Goal: Information Seeking & Learning: Compare options

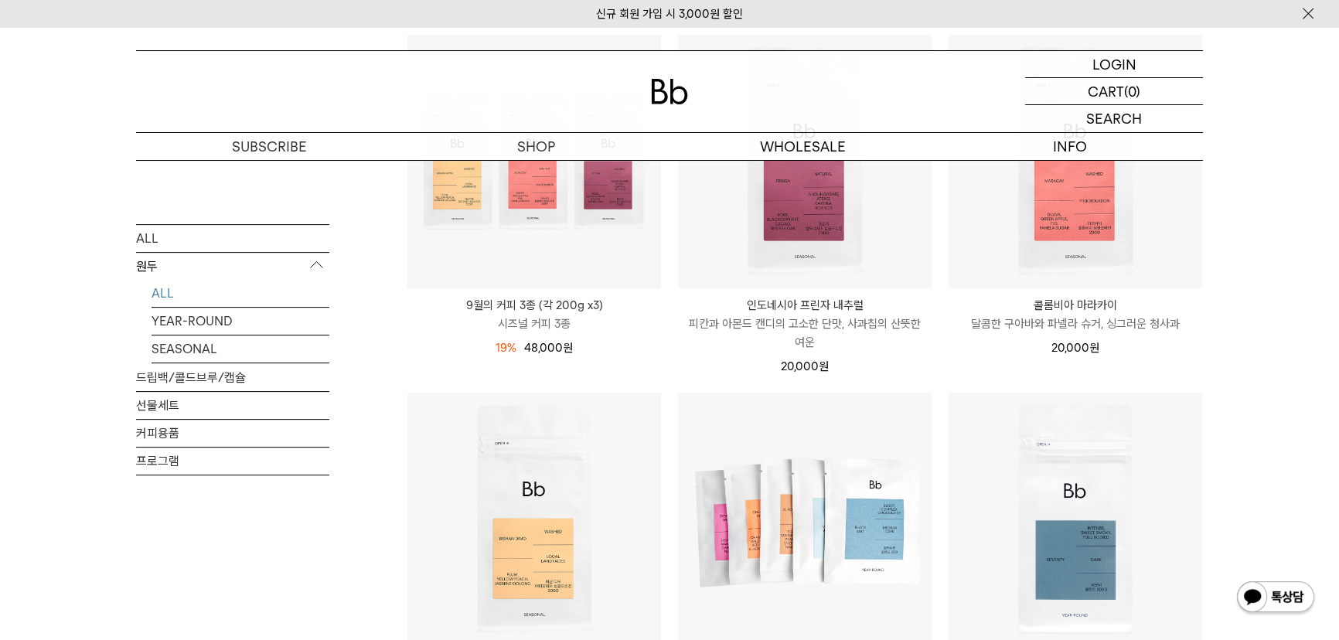
scroll to position [633, 0]
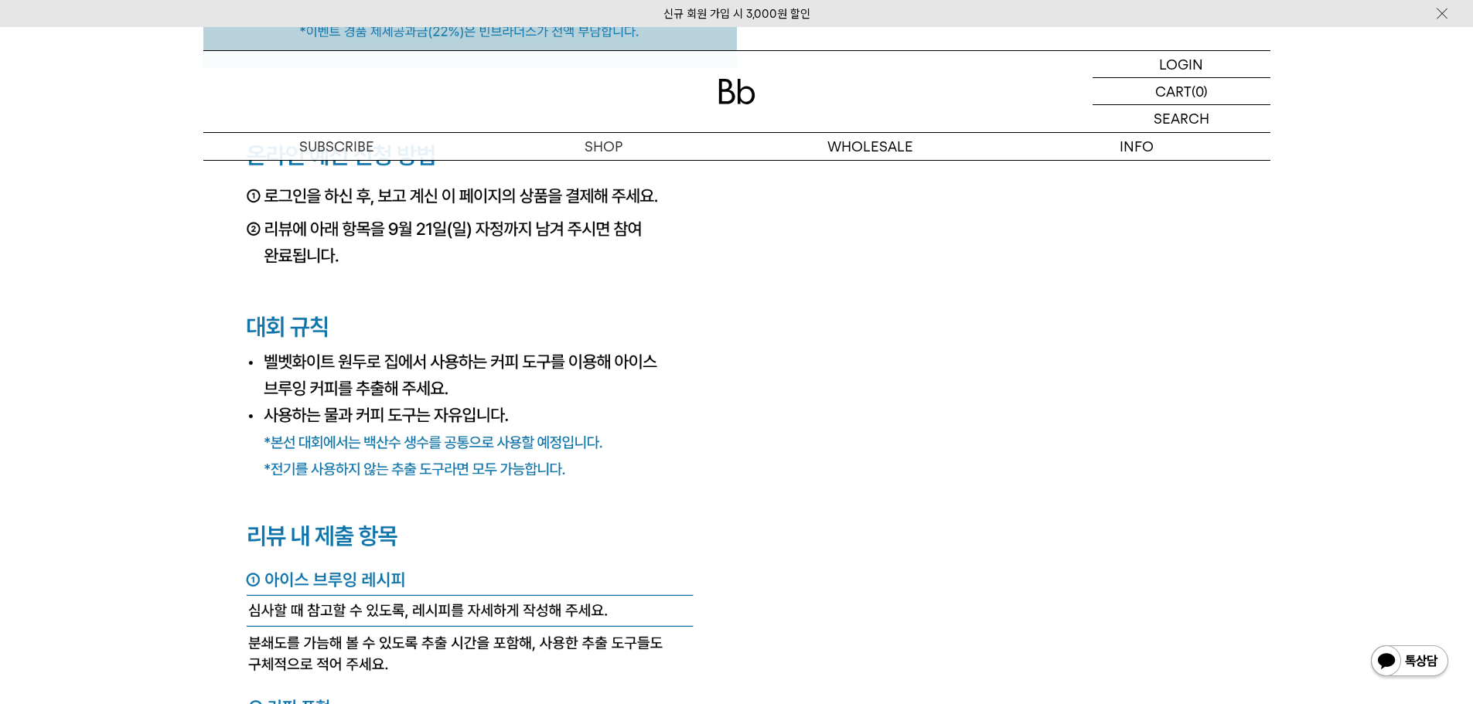
scroll to position [5722, 0]
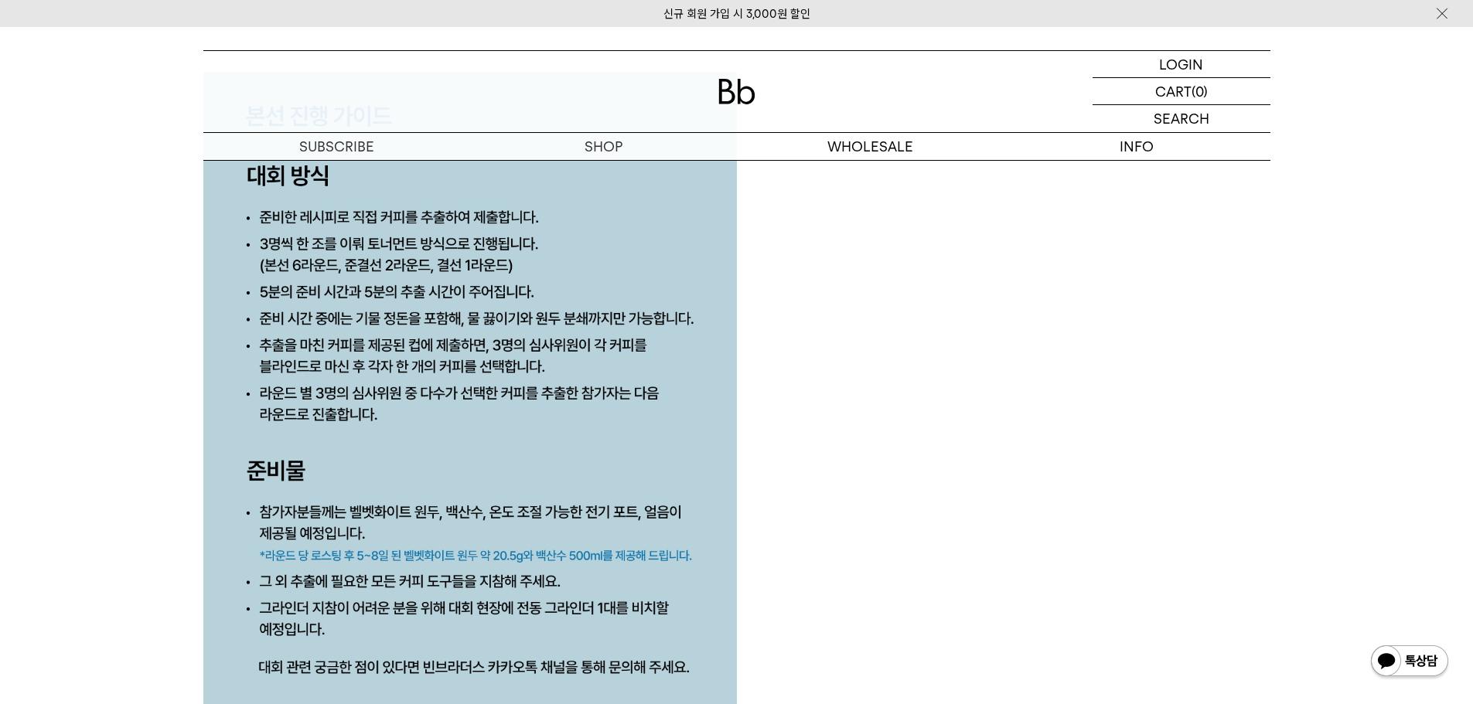
scroll to position [6929, 0]
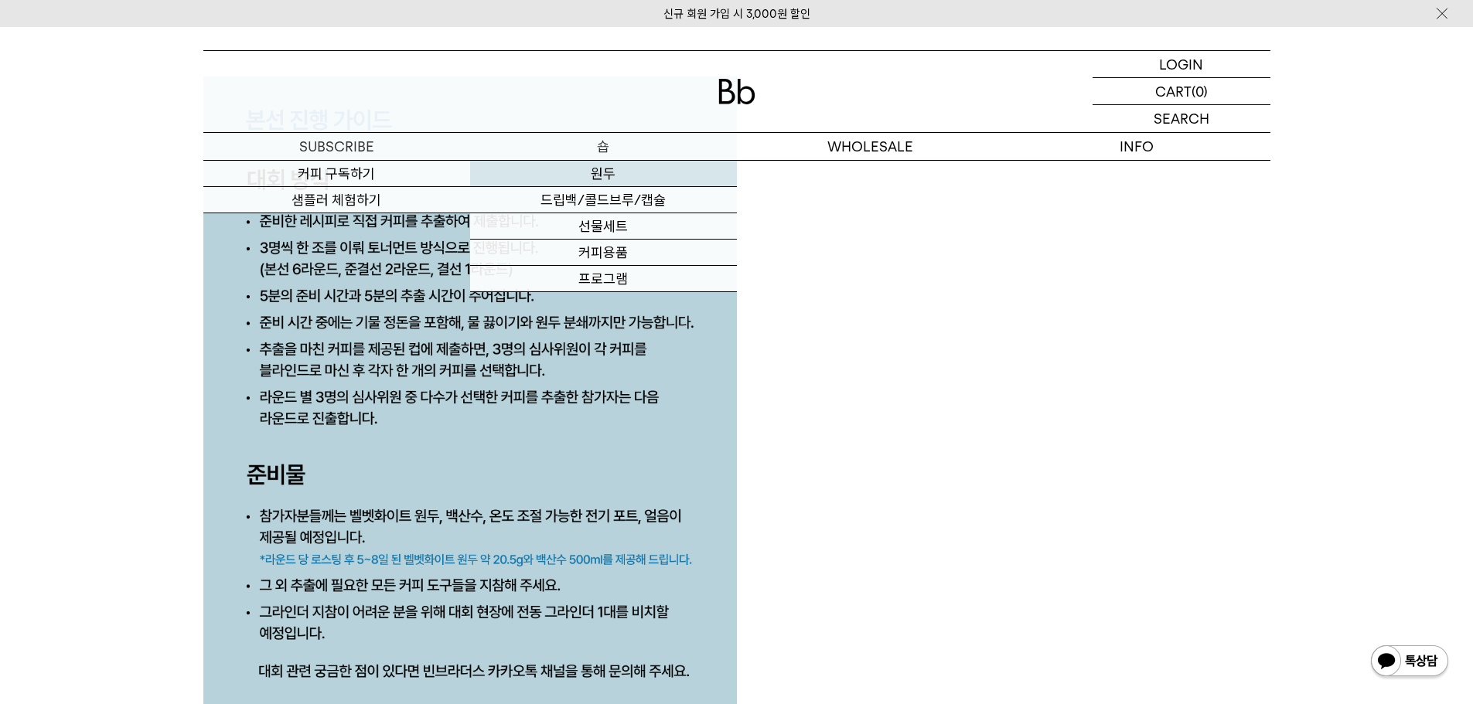
click at [590, 172] on link "원두" at bounding box center [603, 174] width 267 height 26
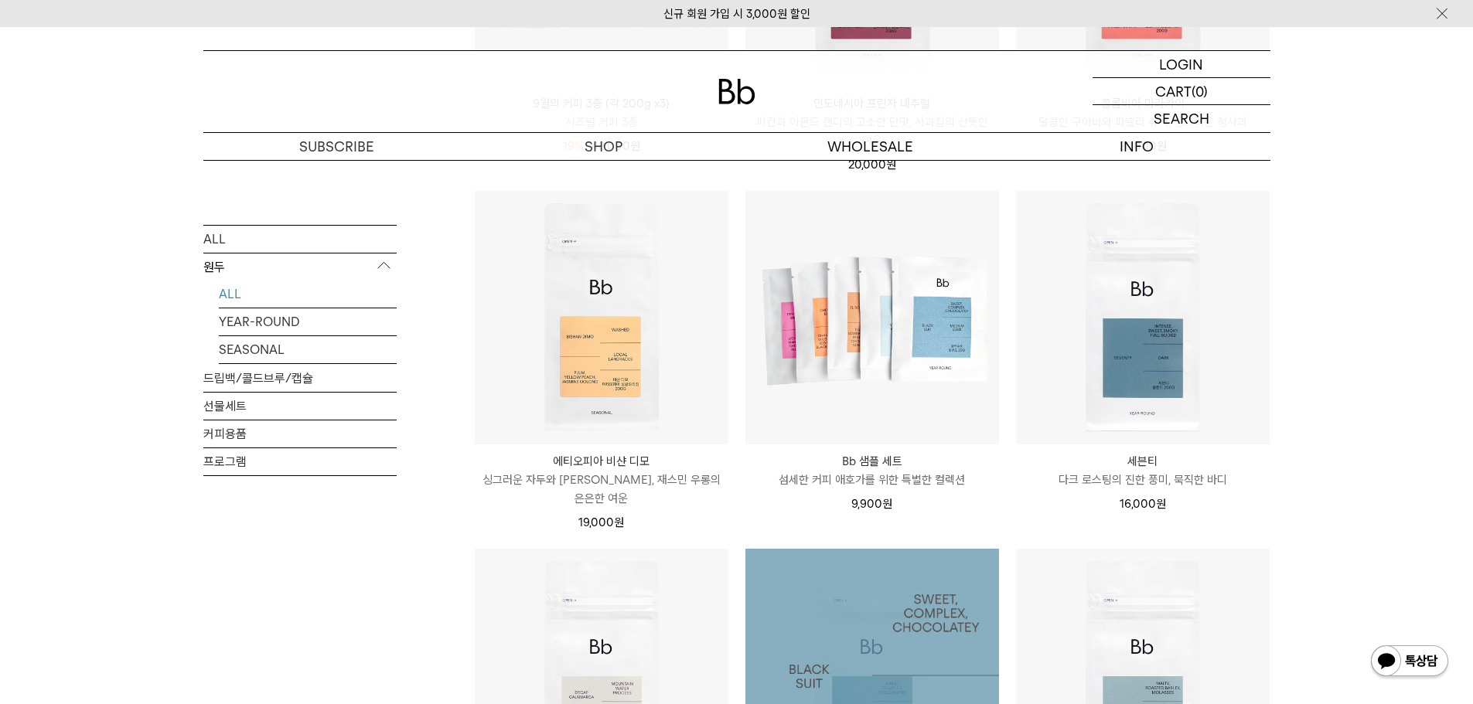
scroll to position [1083, 0]
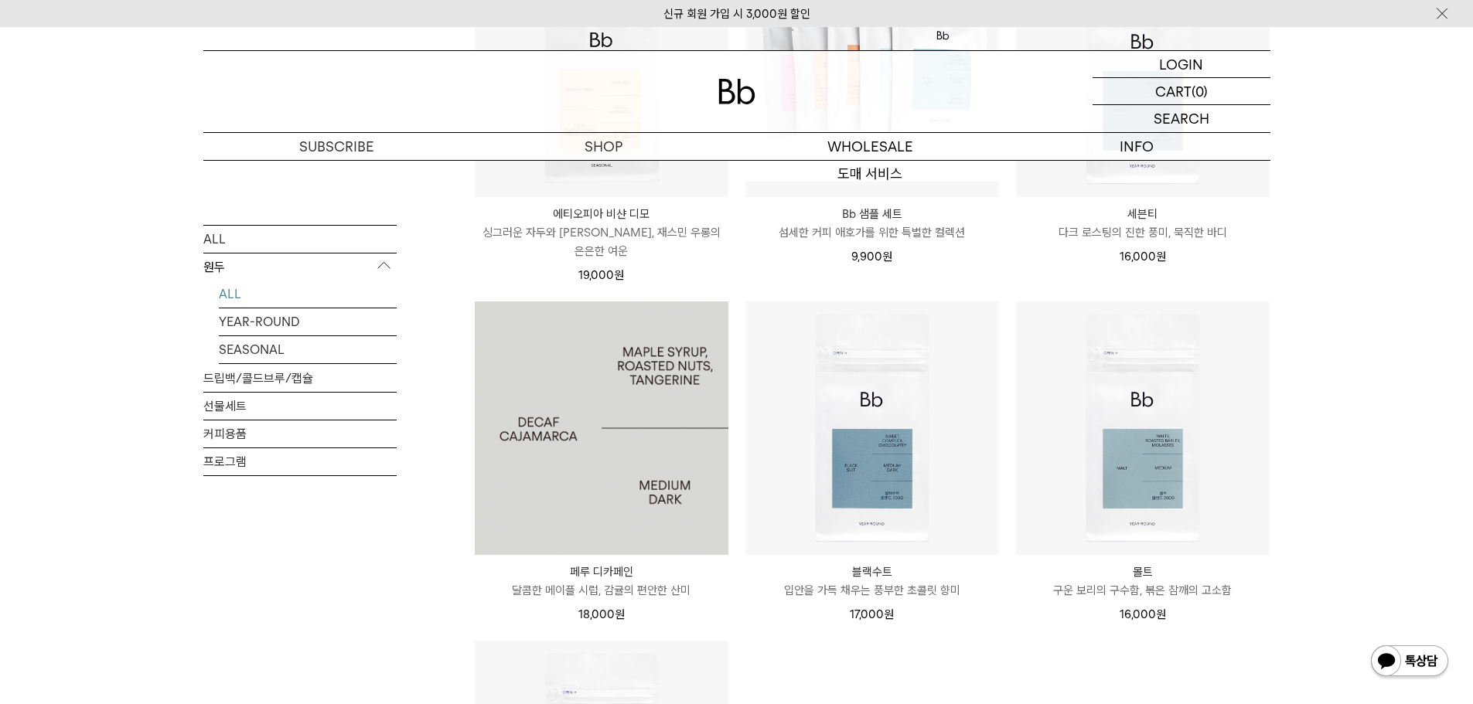
click at [664, 433] on img at bounding box center [602, 429] width 254 height 254
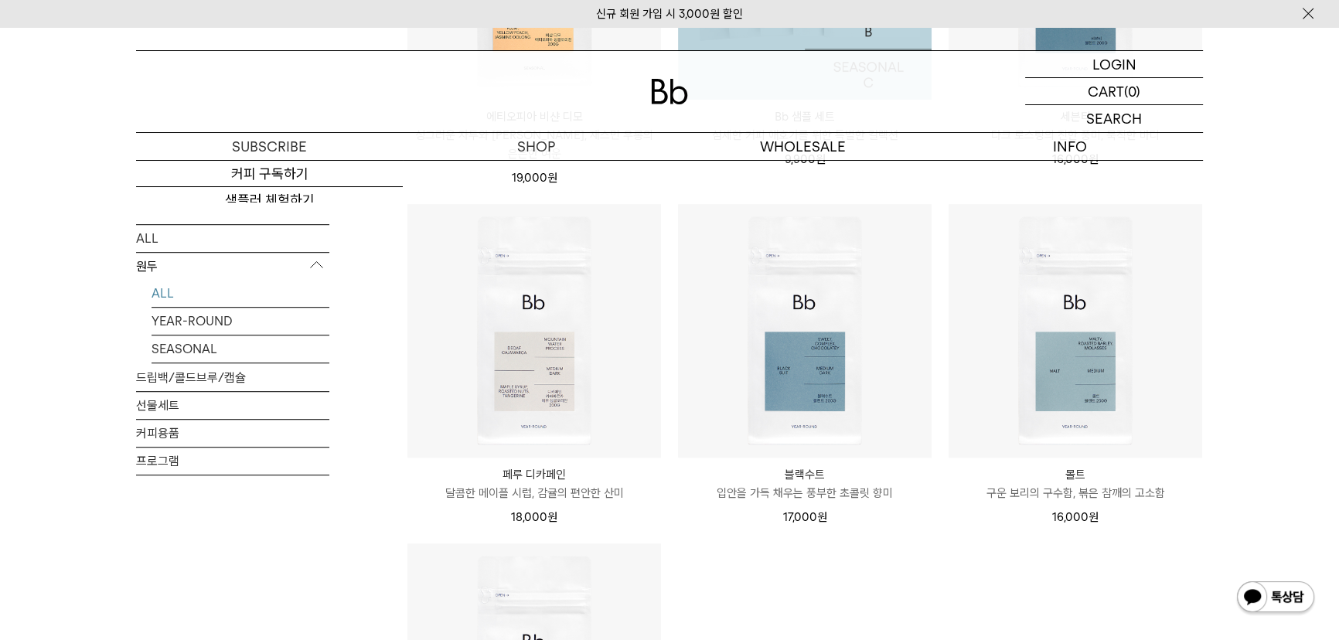
scroll to position [1265, 0]
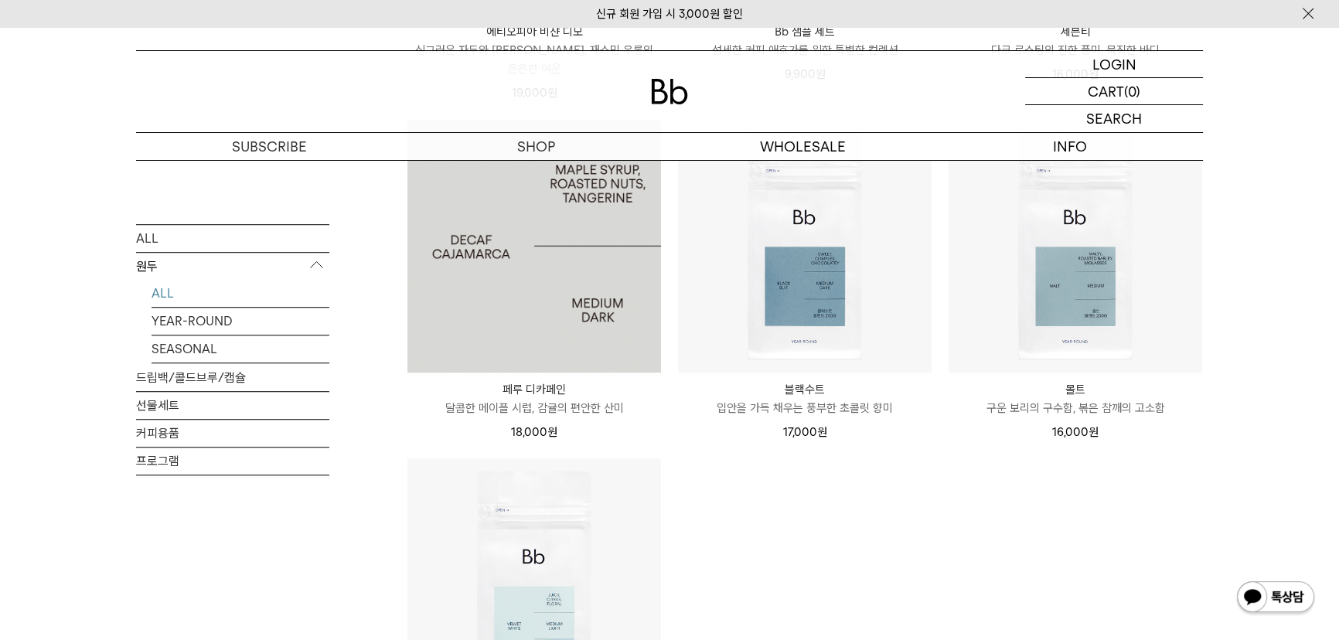
click at [525, 291] on img at bounding box center [534, 246] width 254 height 254
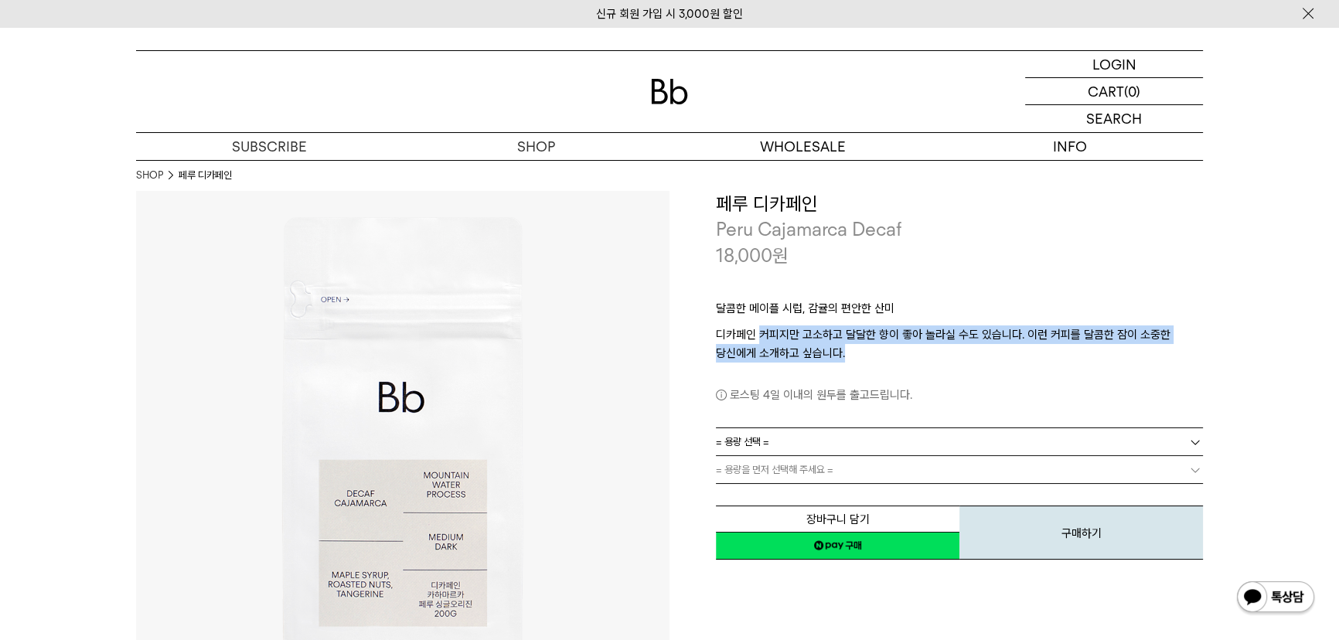
drag, startPoint x: 858, startPoint y: 358, endPoint x: 758, endPoint y: 343, distance: 101.6
click at [758, 343] on p "디카페인 커피지만 고소하고 달달한 향이 좋아 놀라실 수도 있습니다. 이런 커피를 달콤한 잠이 소중한 당신에게 소개하고 싶습니다." at bounding box center [959, 344] width 487 height 37
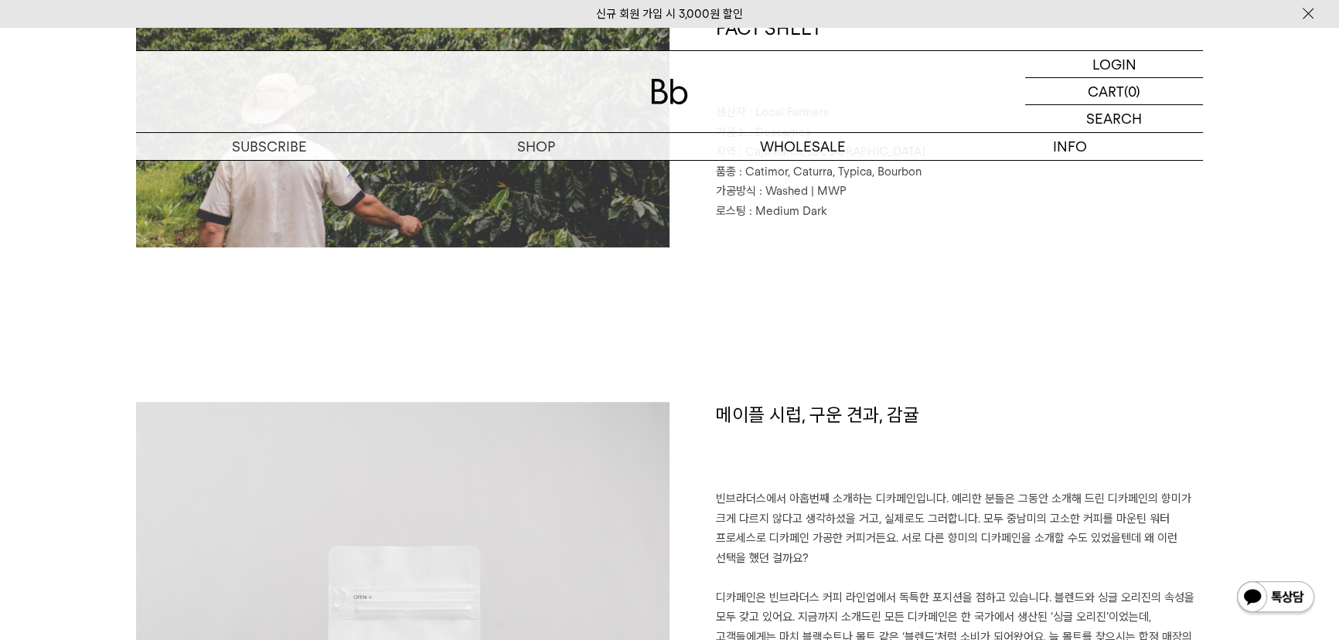
scroll to position [984, 0]
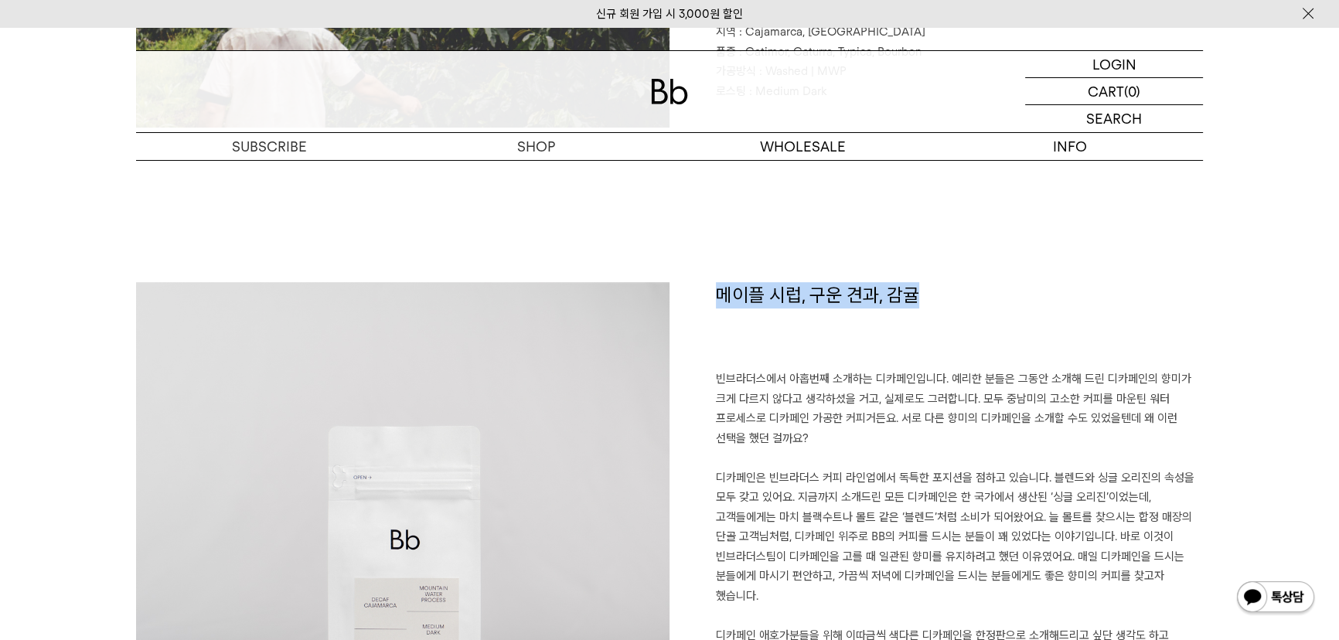
drag, startPoint x: 720, startPoint y: 293, endPoint x: 912, endPoint y: 294, distance: 192.5
click at [912, 294] on h1 "메이플 시럽, 구운 견과, 감귤" at bounding box center [959, 326] width 487 height 88
copy h1 "메이플 시럽, 구운 견과, 감귤"
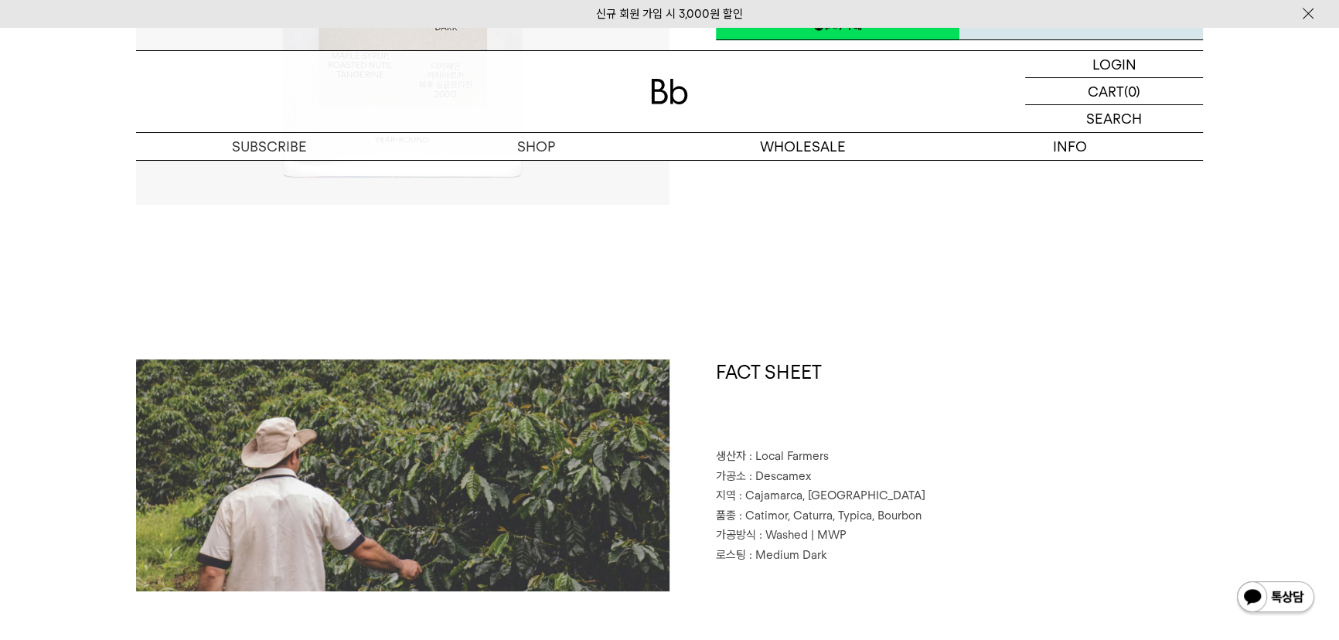
scroll to position [562, 0]
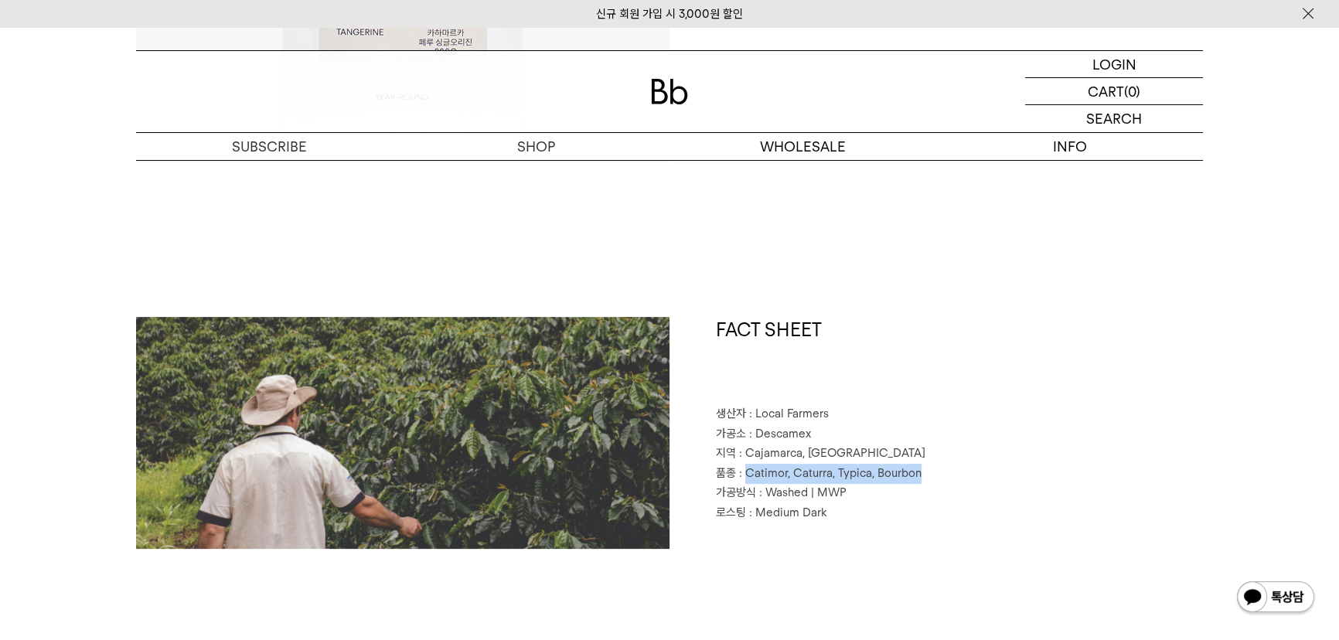
drag, startPoint x: 922, startPoint y: 473, endPoint x: 745, endPoint y: 476, distance: 177.9
click at [745, 476] on p "품종 : Catimor, Caturra, Typica, Bourbon" at bounding box center [959, 474] width 487 height 20
copy span "Catimor, Caturra, Typica, Bourbon"
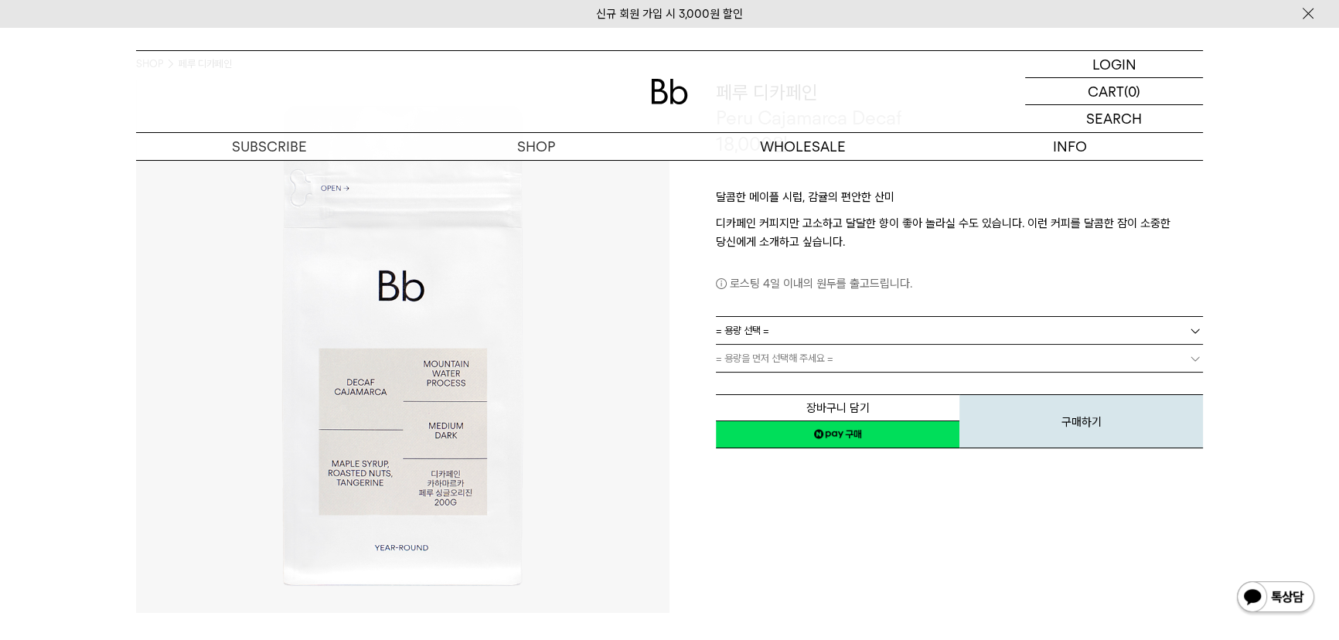
scroll to position [70, 0]
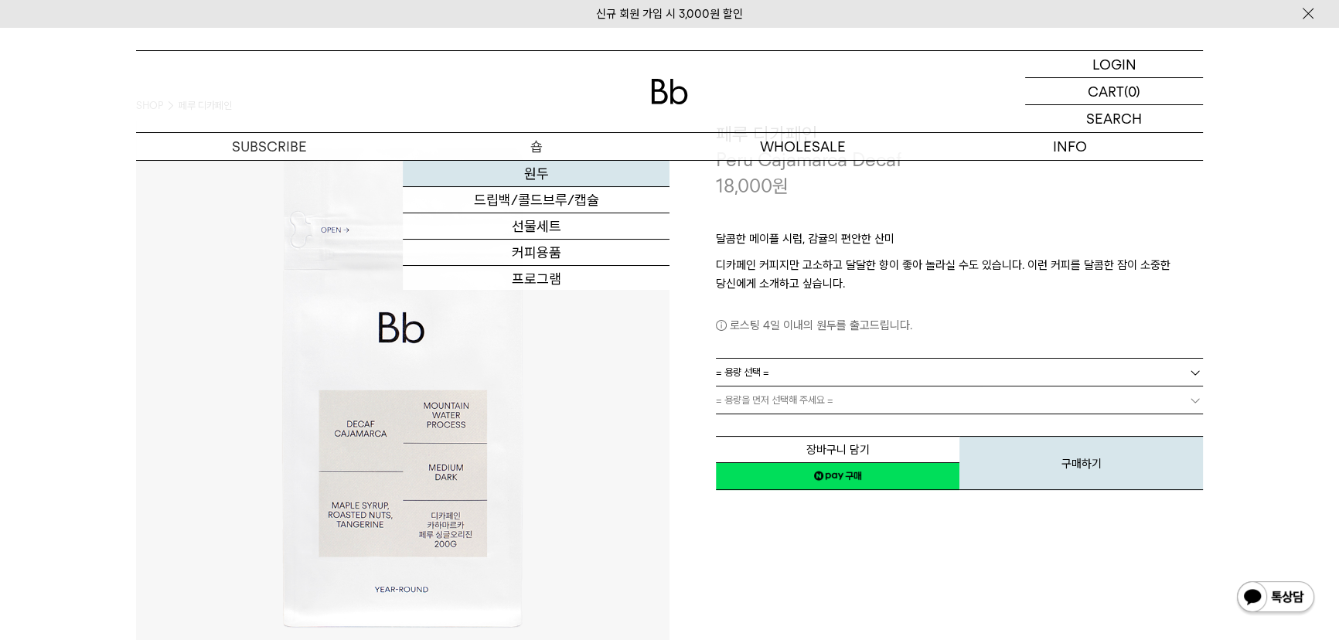
click at [527, 171] on link "원두" at bounding box center [536, 174] width 267 height 26
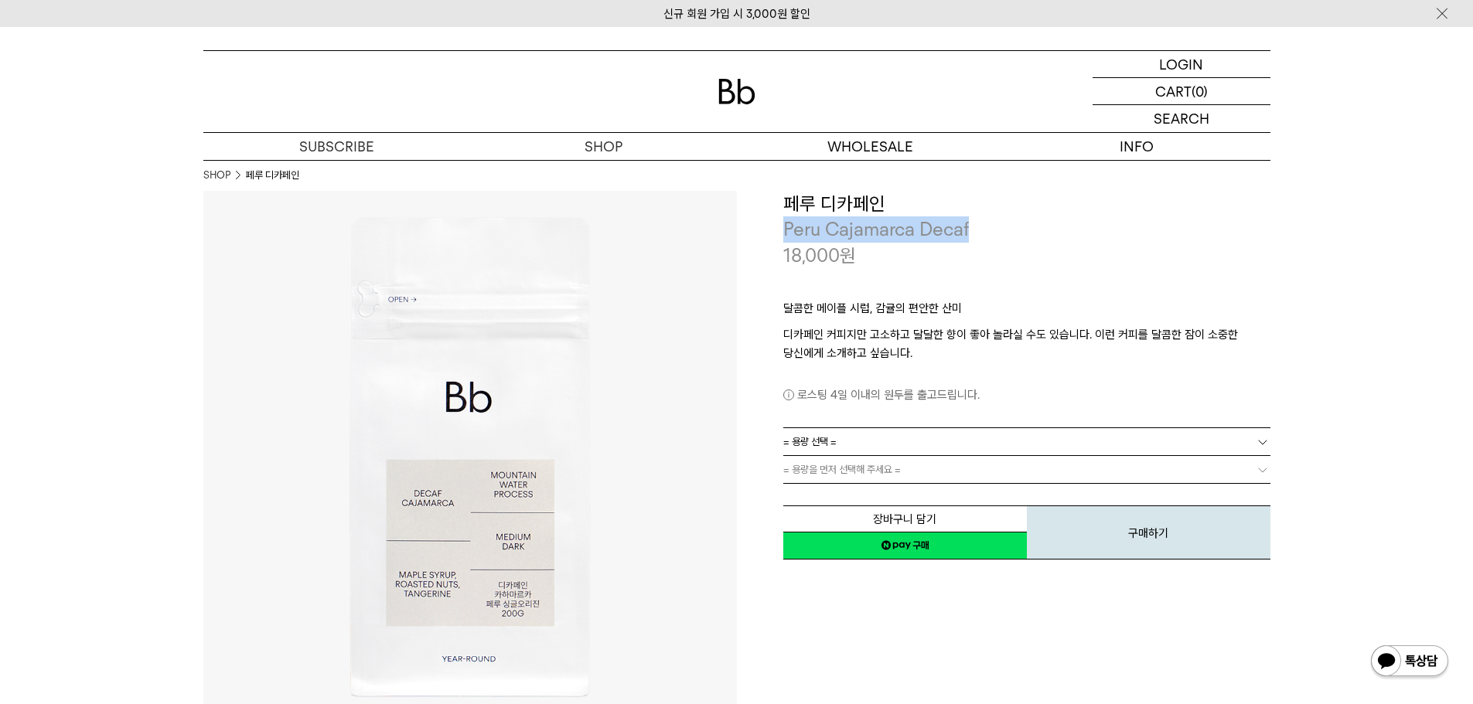
drag, startPoint x: 974, startPoint y: 225, endPoint x: 784, endPoint y: 234, distance: 190.4
click at [784, 234] on p "Peru Cajamarca Decaf" at bounding box center [1026, 230] width 487 height 26
copy p "Peru Cajamarca Decaf"
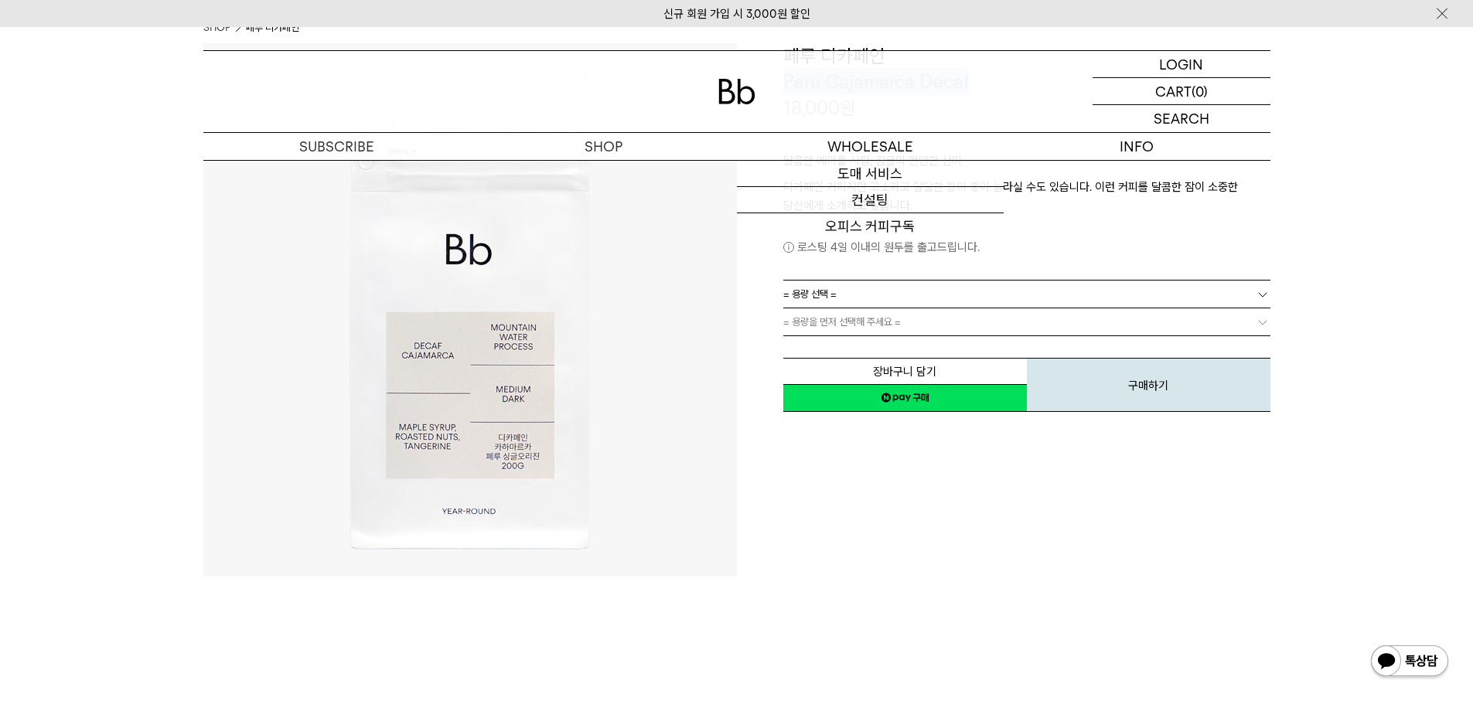
scroll to position [232, 0]
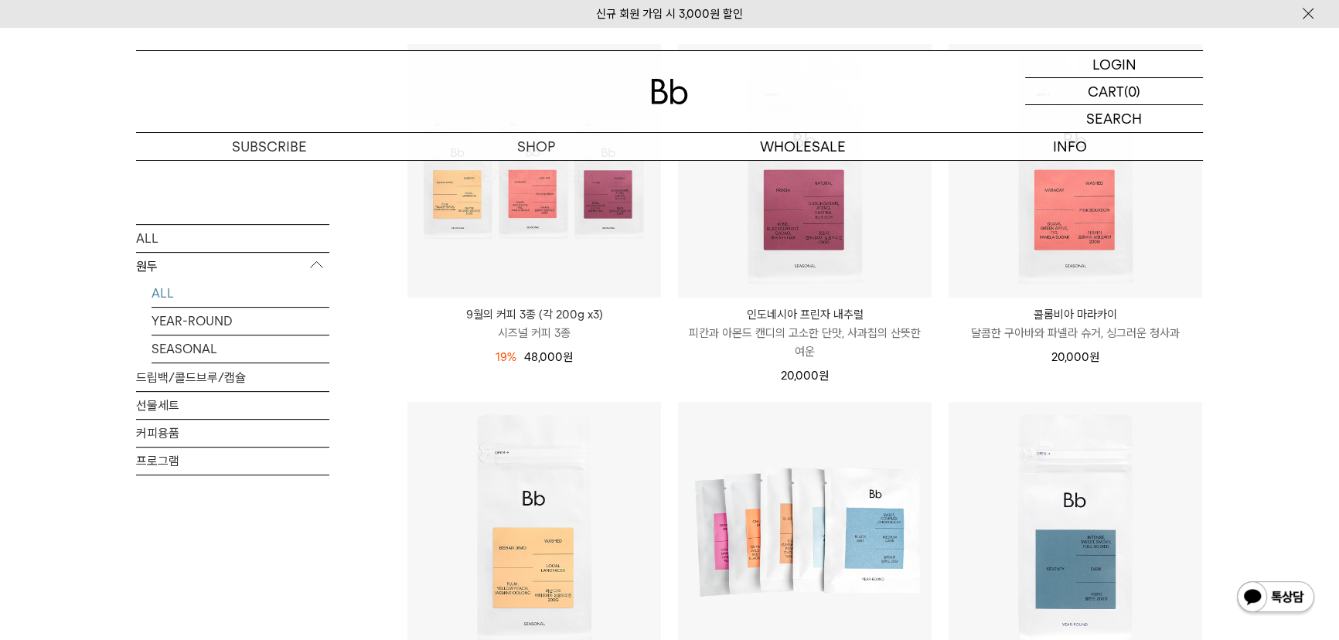
scroll to position [703, 0]
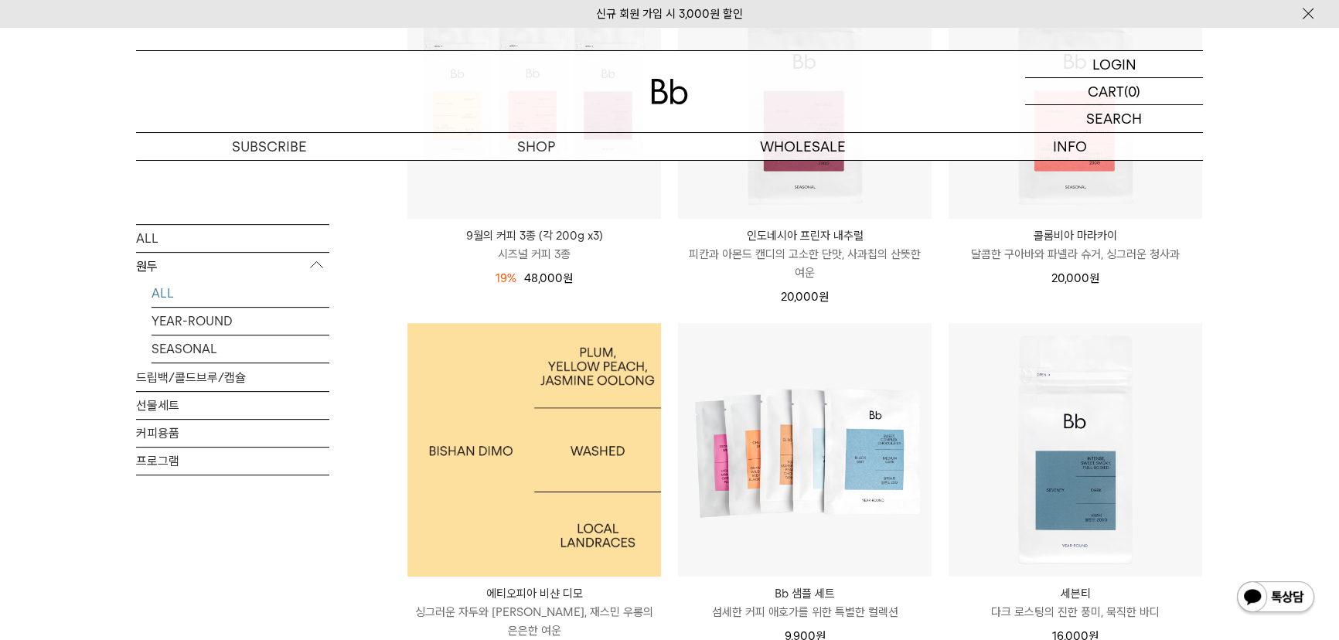
click at [542, 418] on img at bounding box center [534, 450] width 254 height 254
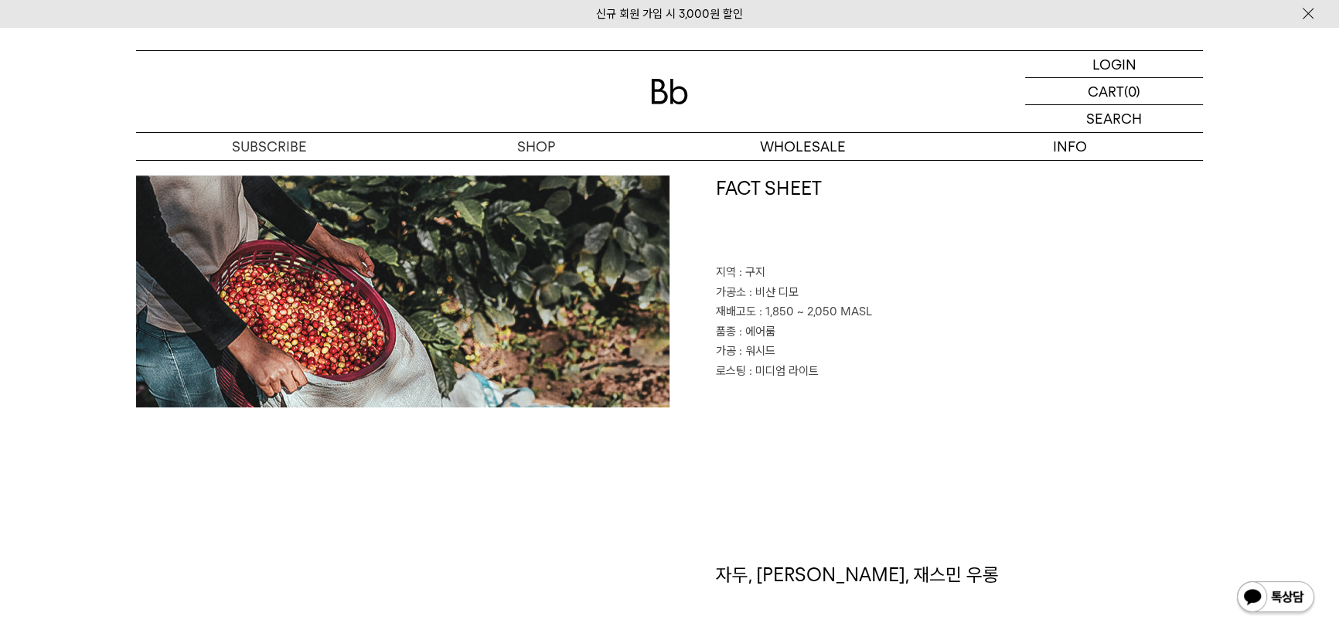
scroll to position [913, 0]
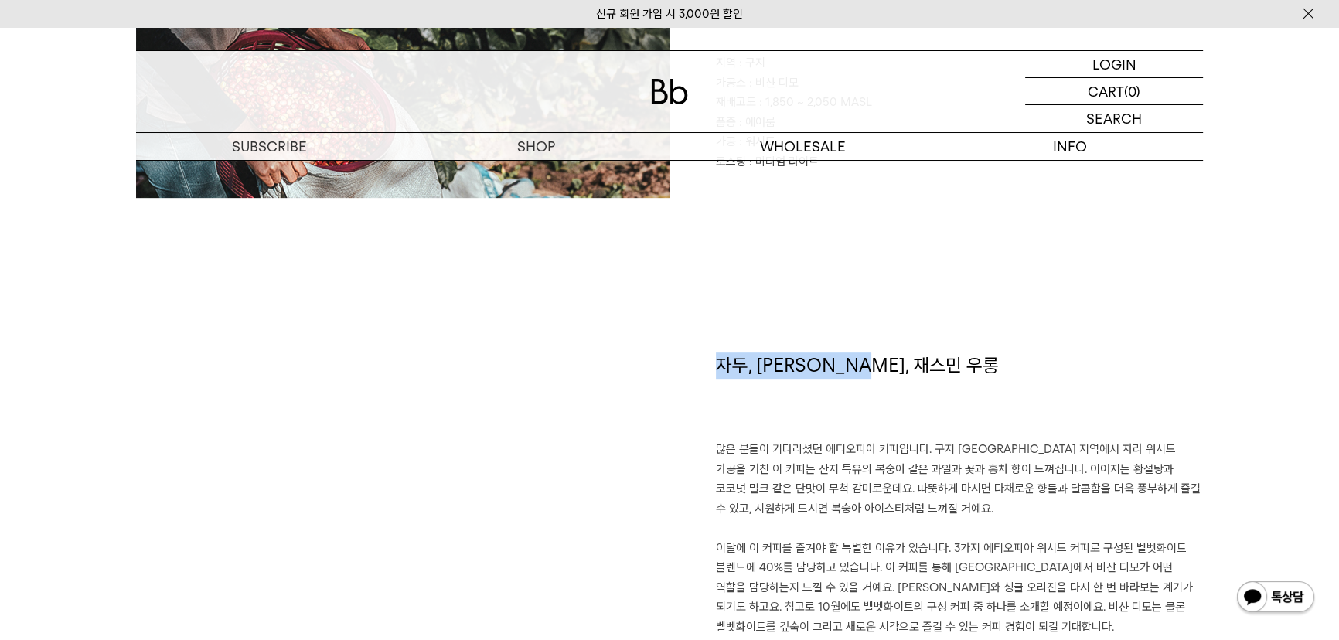
drag, startPoint x: 879, startPoint y: 365, endPoint x: 719, endPoint y: 366, distance: 160.1
click at [719, 366] on h1 "자두, 황도, 재스민 우롱" at bounding box center [959, 397] width 487 height 88
copy h1 "자두, 황도, 재스민 우롱"
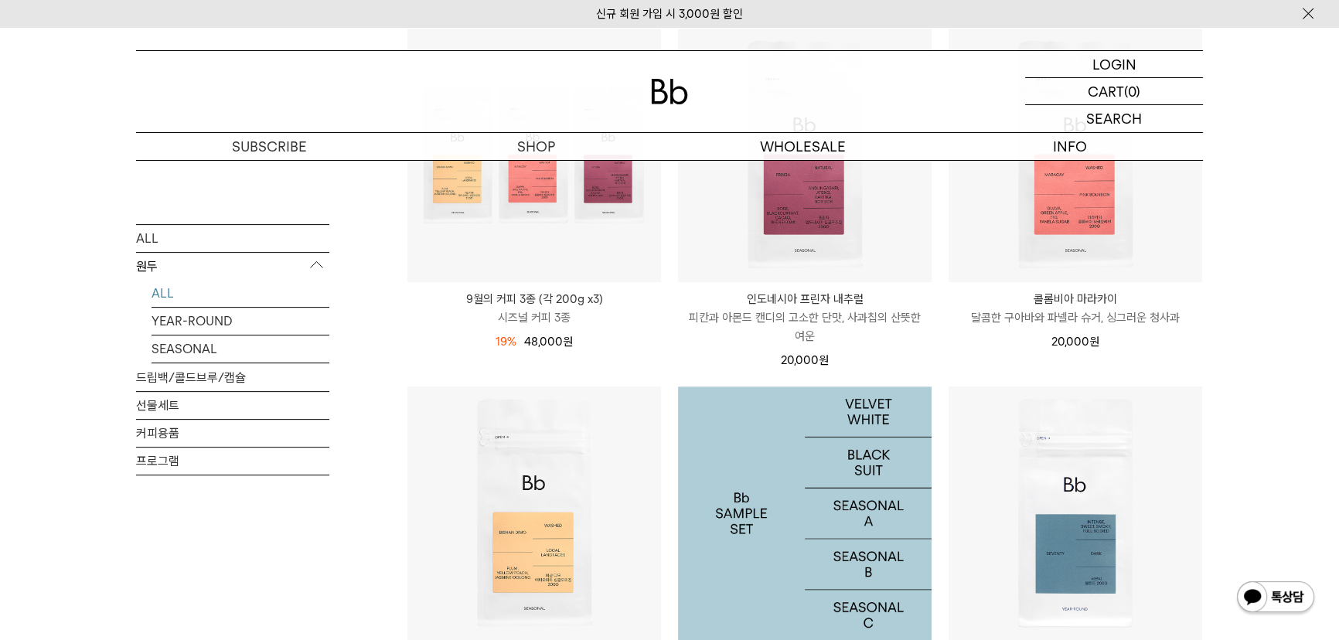
scroll to position [562, 0]
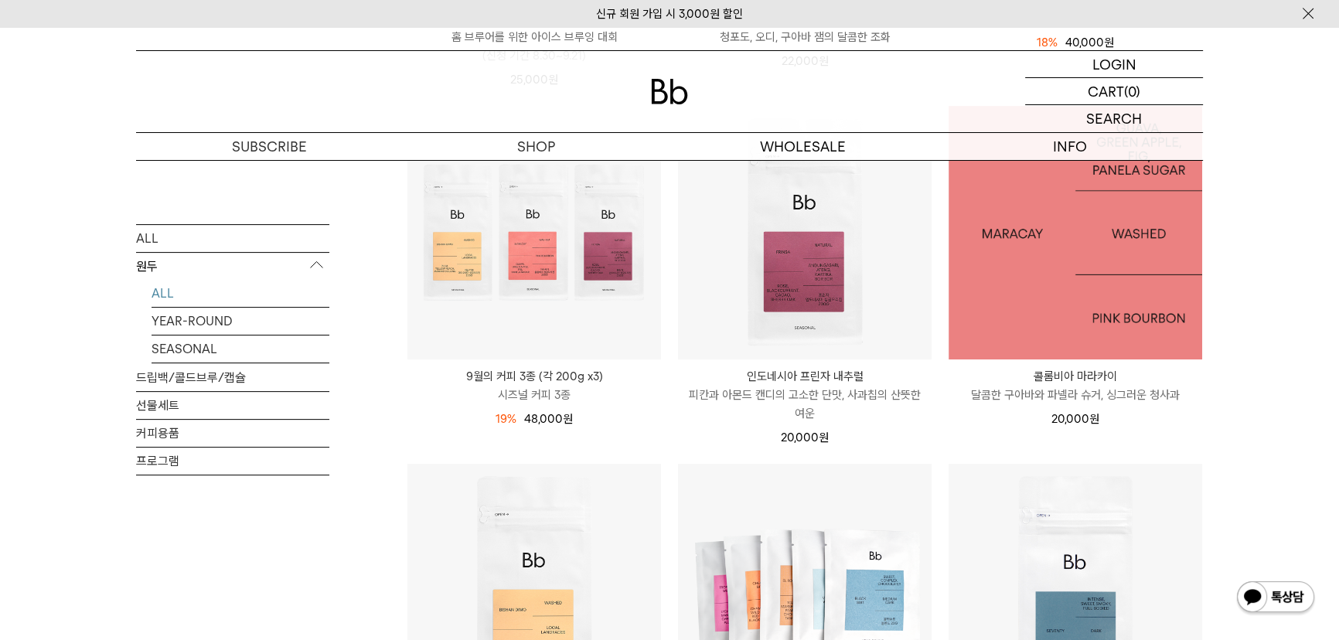
click at [1032, 289] on img at bounding box center [1076, 233] width 254 height 254
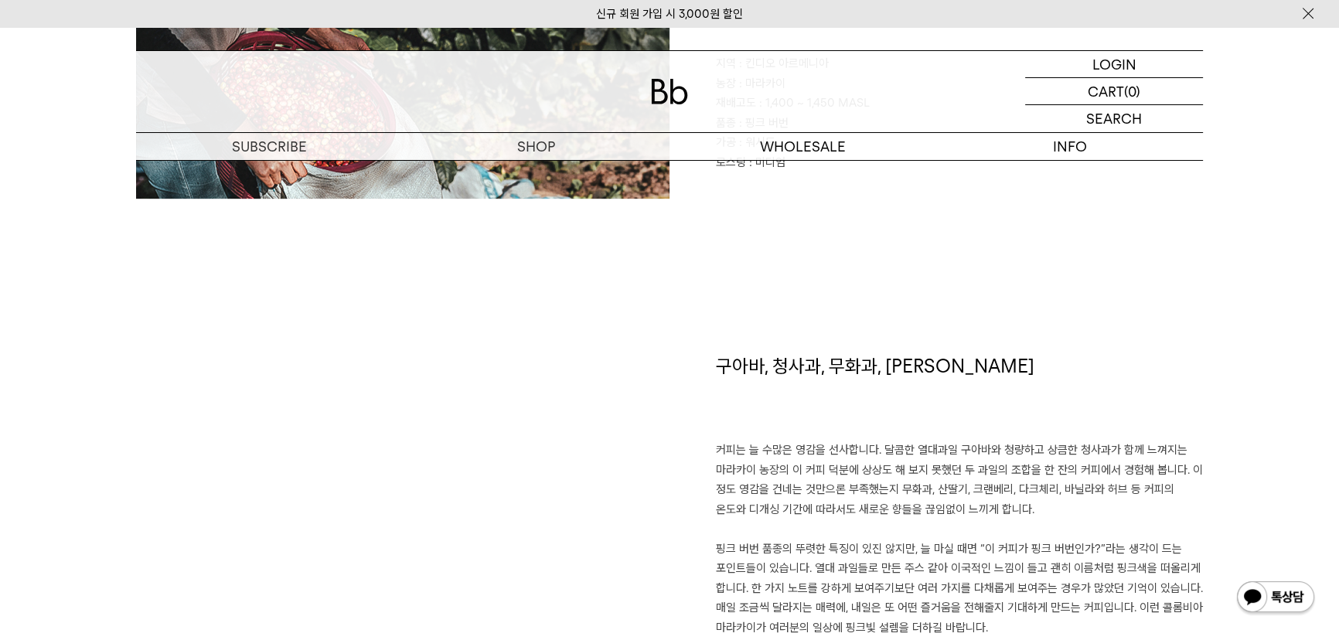
scroll to position [913, 0]
drag, startPoint x: 985, startPoint y: 369, endPoint x: 718, endPoint y: 371, distance: 267.5
click at [718, 371] on h1 "구아바, 청사과, 무화과, [PERSON_NAME]" at bounding box center [959, 397] width 487 height 88
copy h1 "구아바, 청사과, 무화과, [PERSON_NAME]"
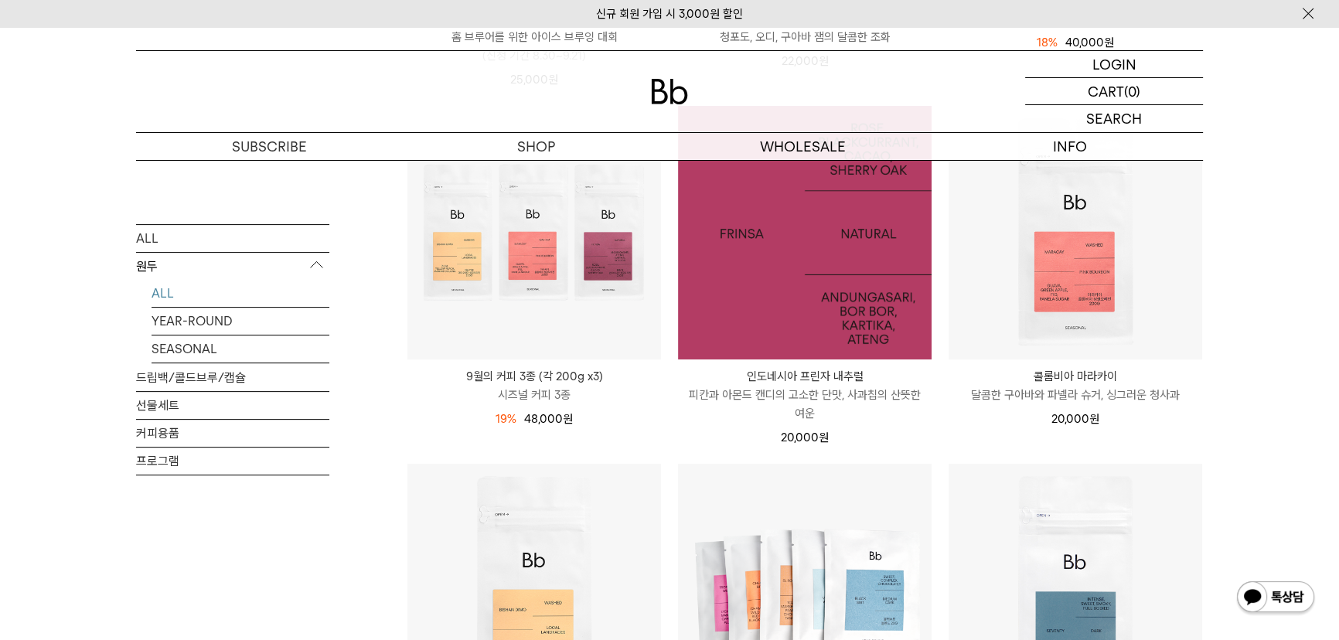
click at [833, 274] on img at bounding box center [805, 233] width 254 height 254
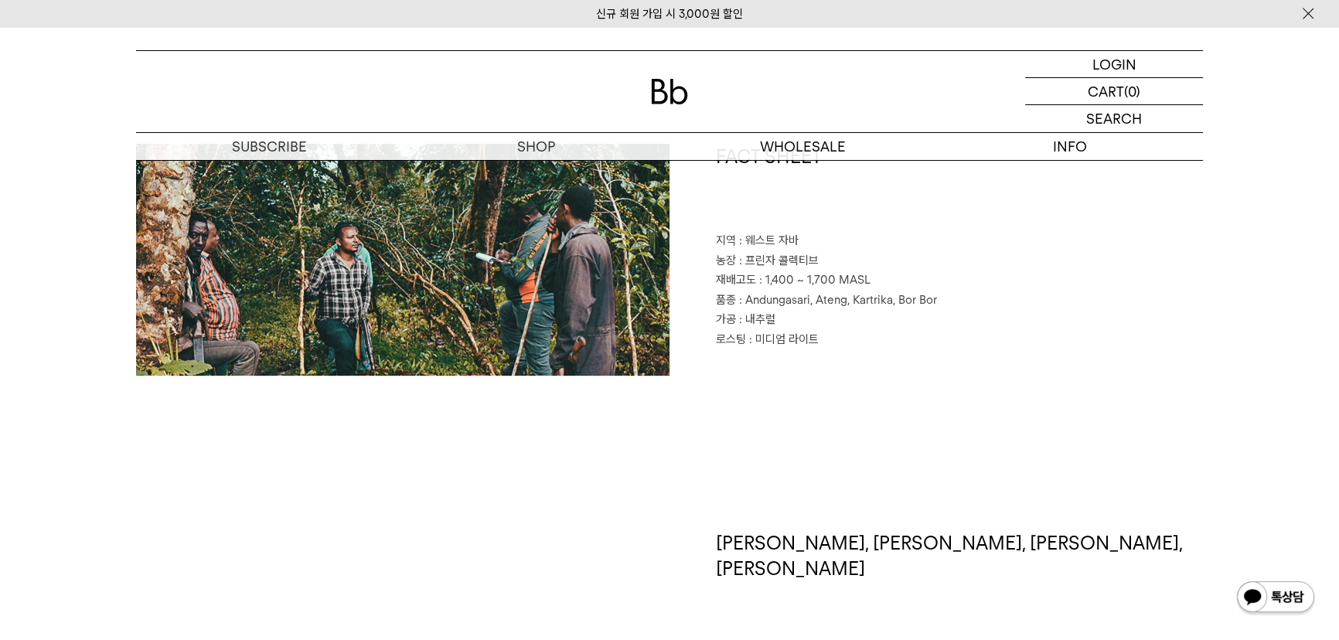
scroll to position [843, 0]
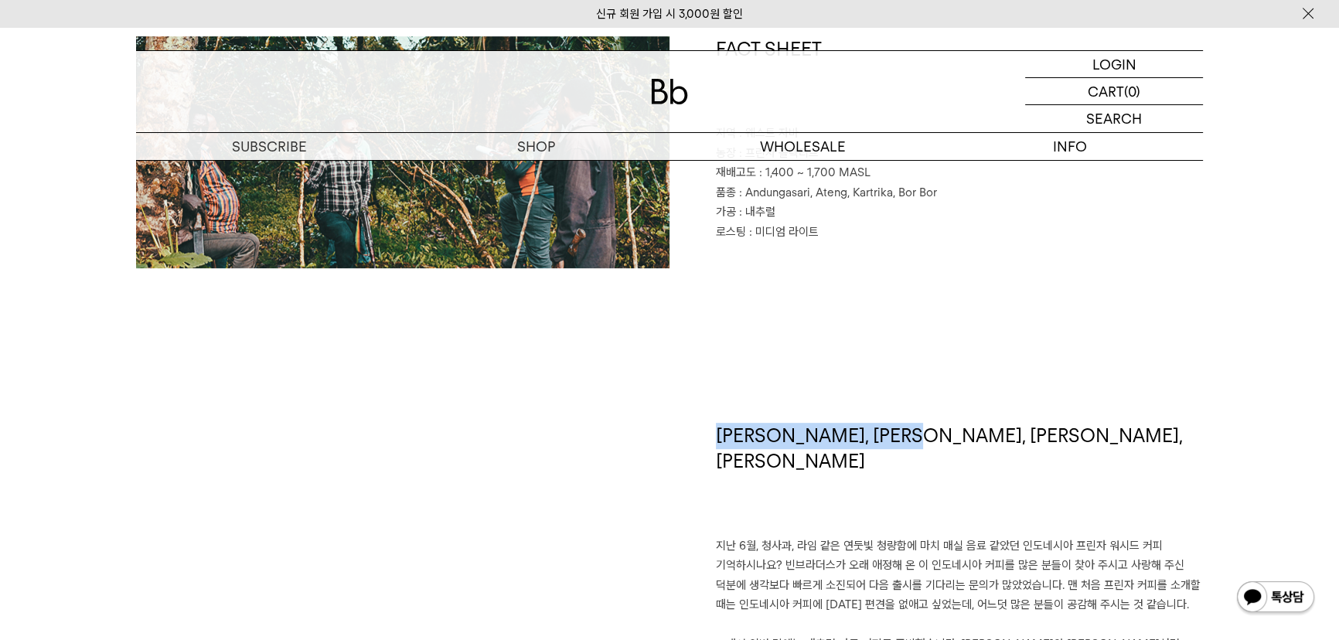
drag, startPoint x: 731, startPoint y: 441, endPoint x: 959, endPoint y: 445, distance: 228.2
click at [959, 445] on h1 "장미, 블랙커런트, 카카오, 셰리오크" at bounding box center [959, 480] width 487 height 114
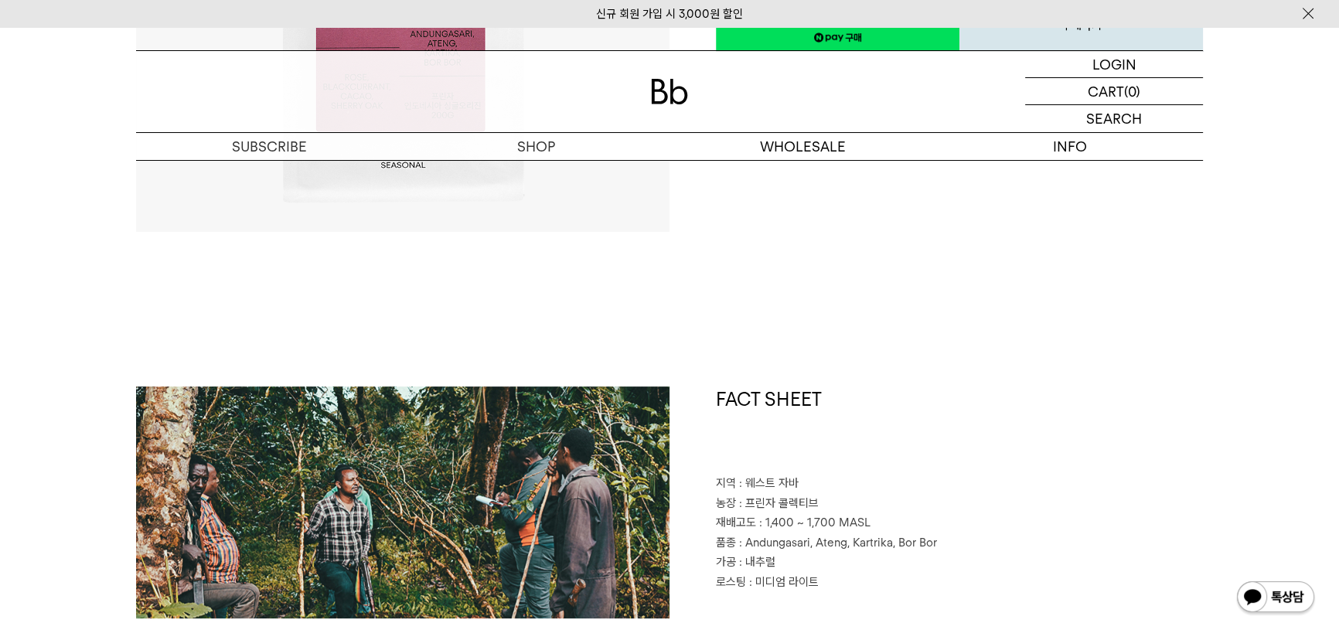
scroll to position [492, 0]
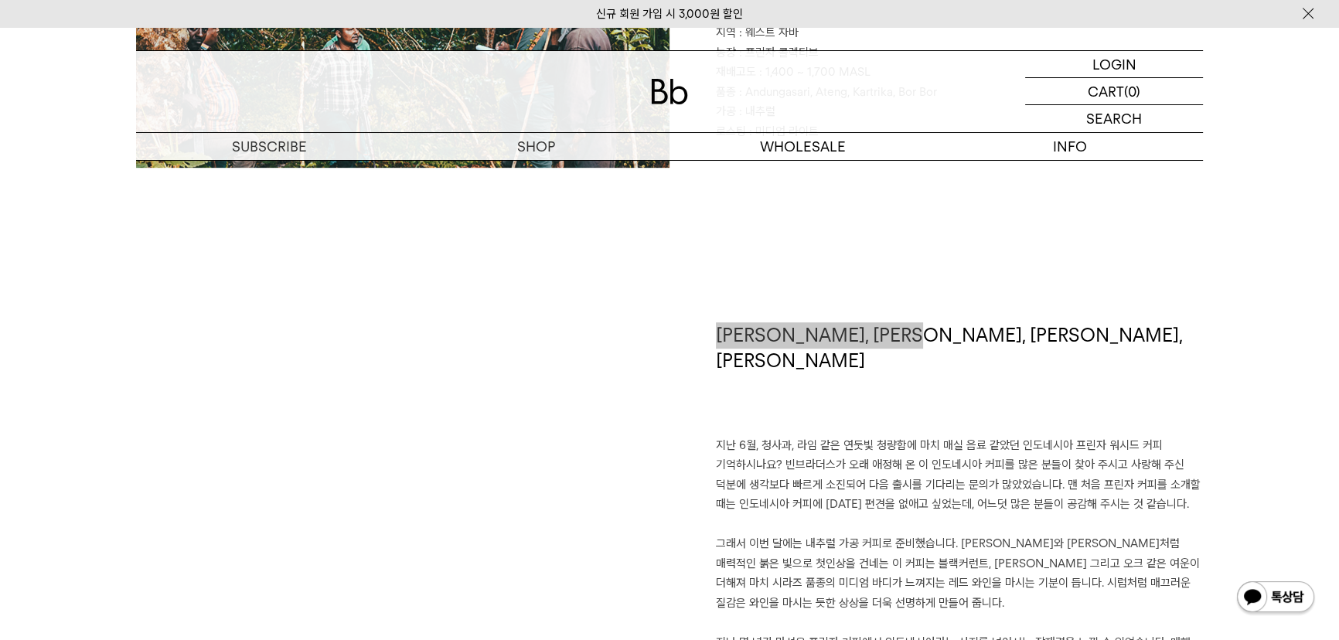
scroll to position [913, 0]
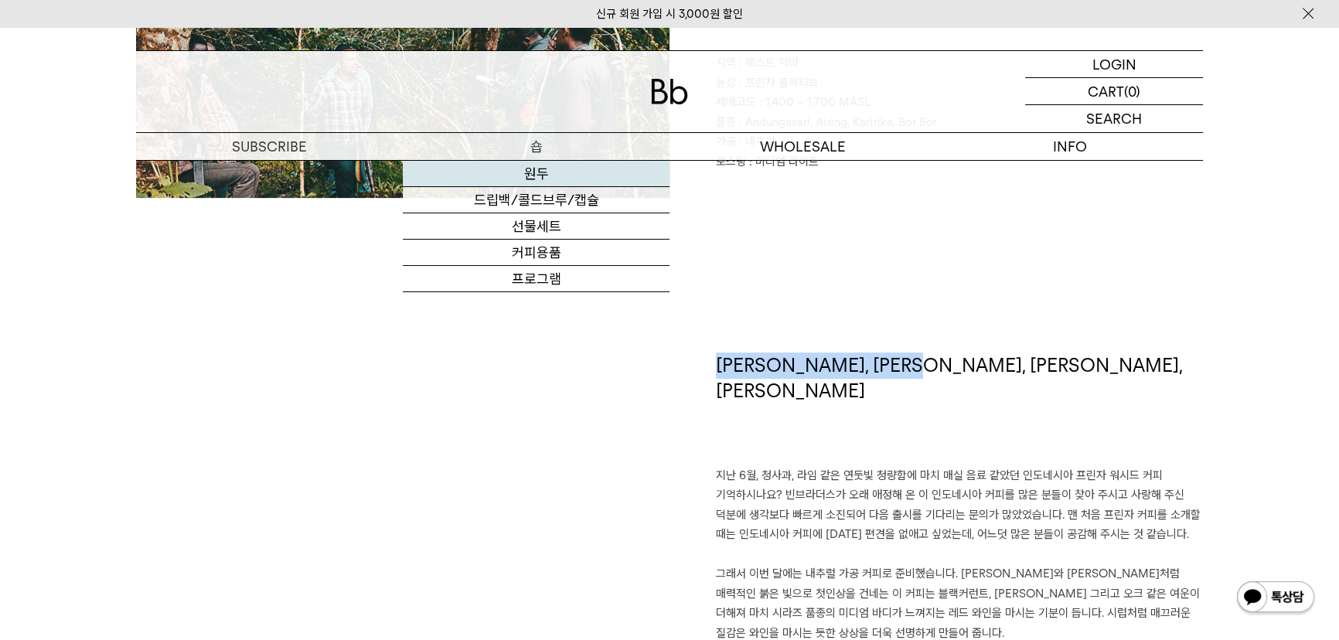
click at [520, 169] on link "원두" at bounding box center [536, 174] width 267 height 26
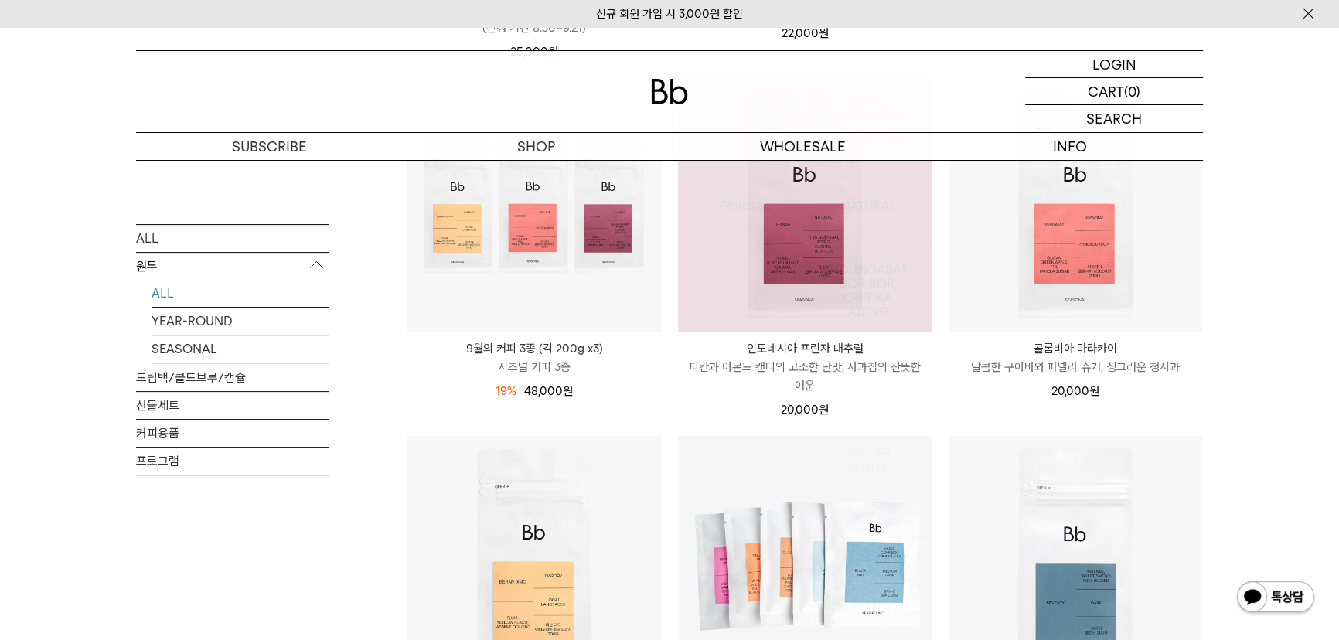
scroll to position [492, 0]
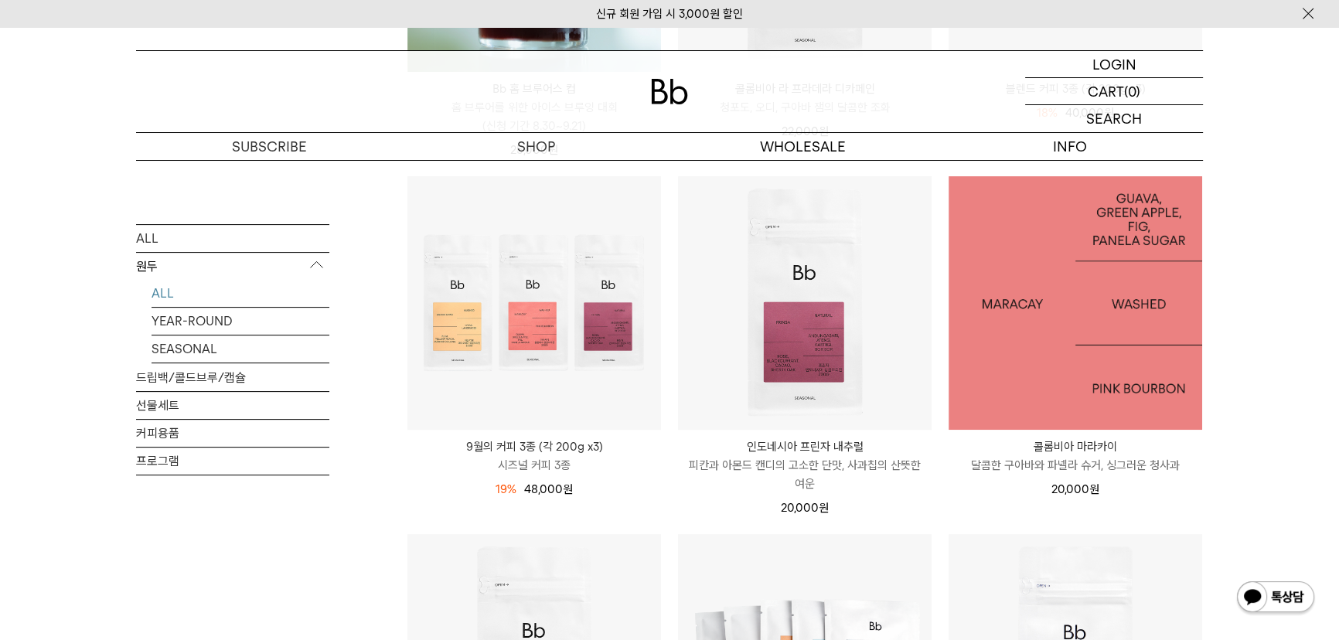
click at [1079, 350] on img at bounding box center [1076, 303] width 254 height 254
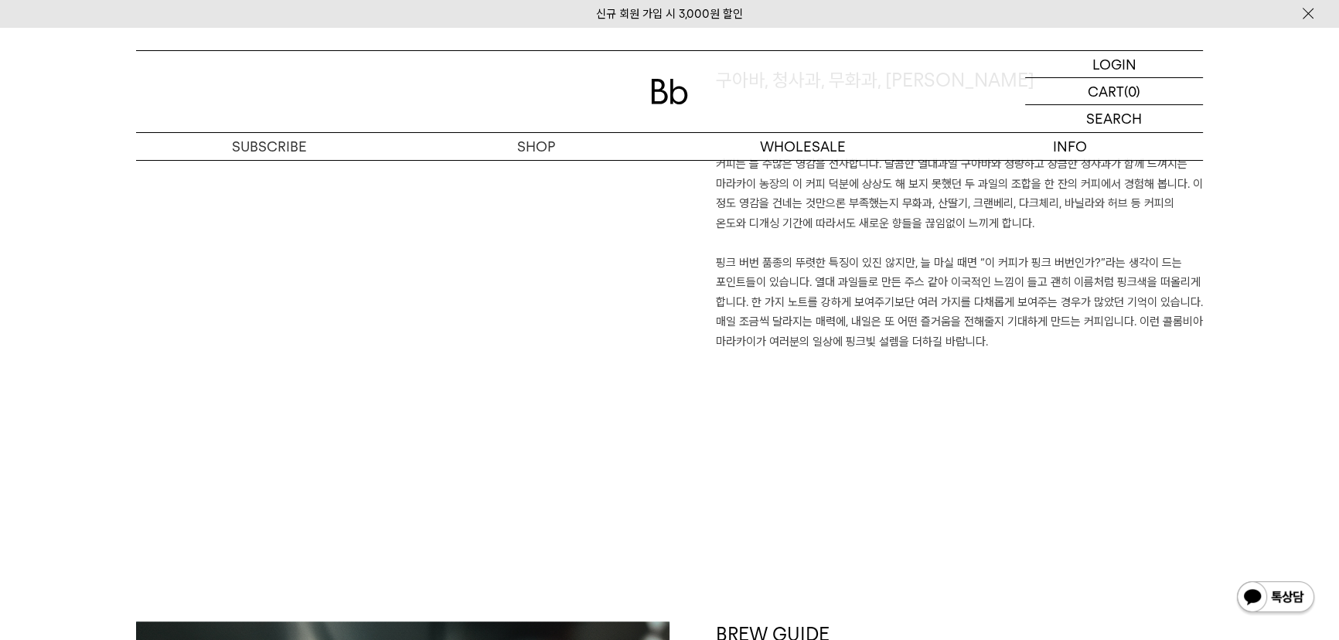
scroll to position [1195, 0]
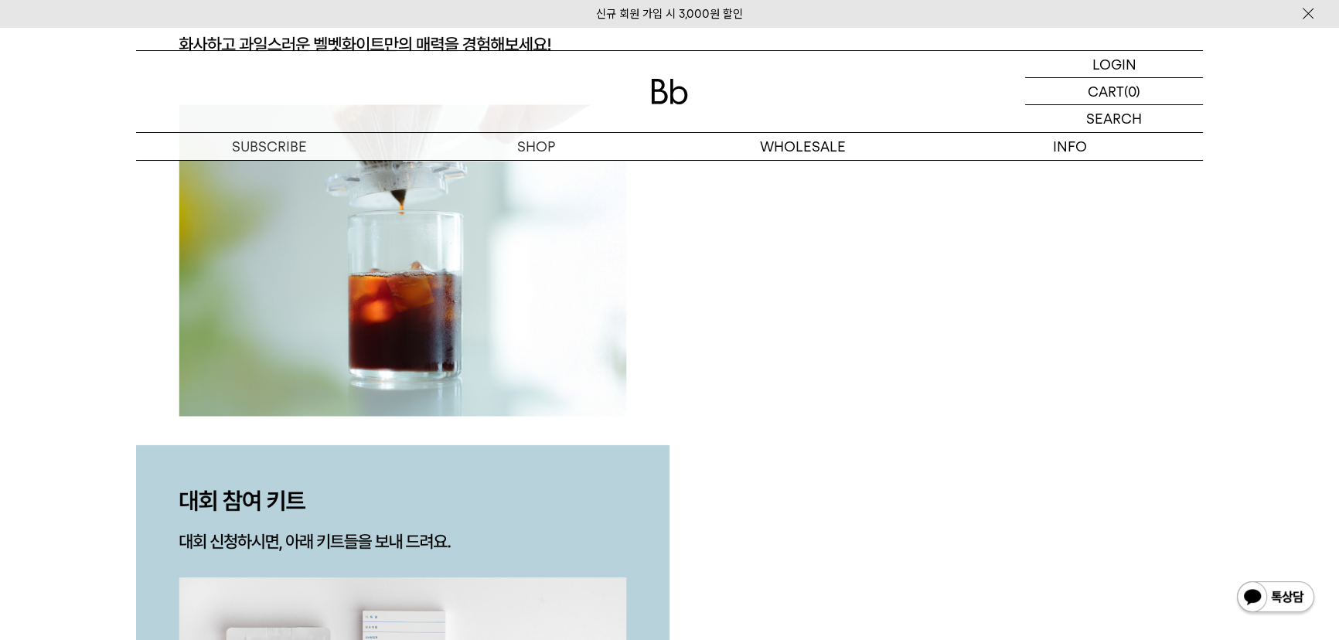
scroll to position [3169, 0]
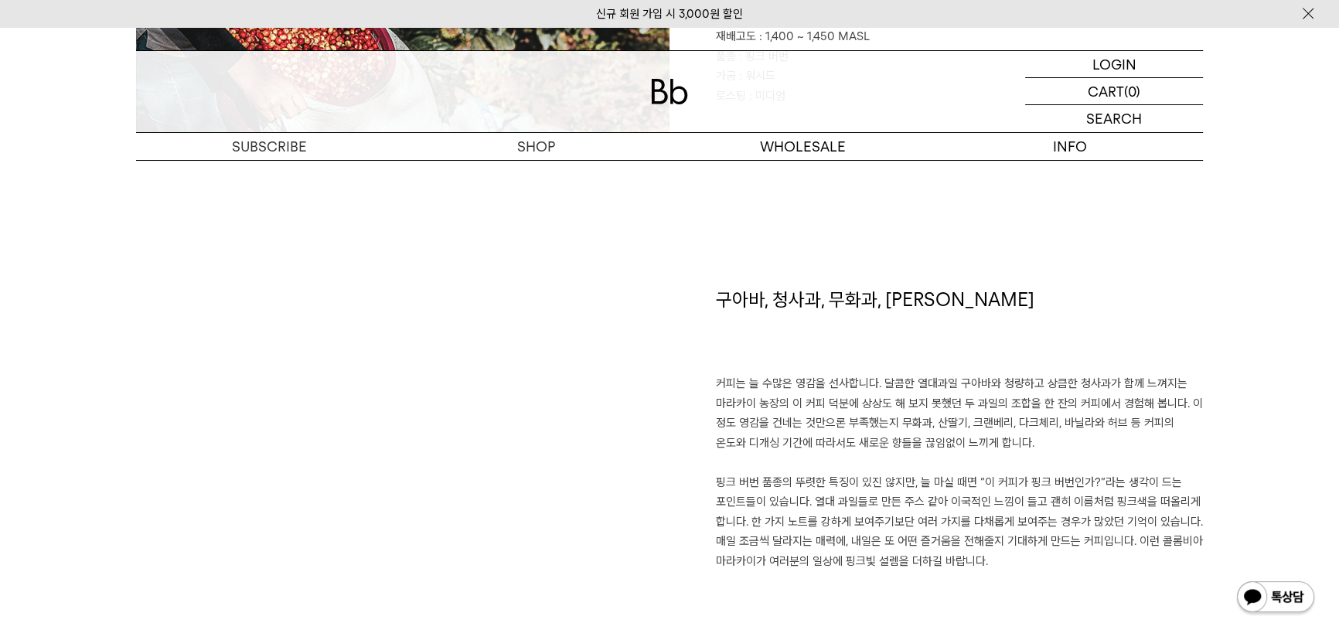
scroll to position [913, 0]
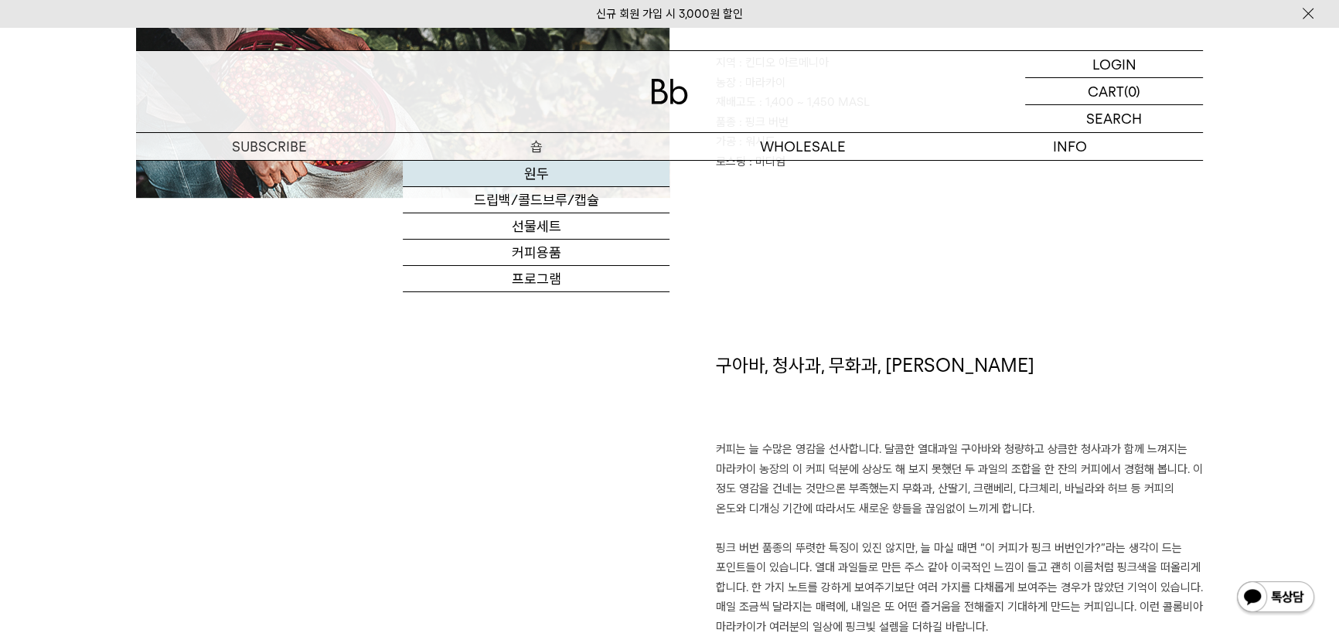
click at [537, 177] on link "원두" at bounding box center [536, 174] width 267 height 26
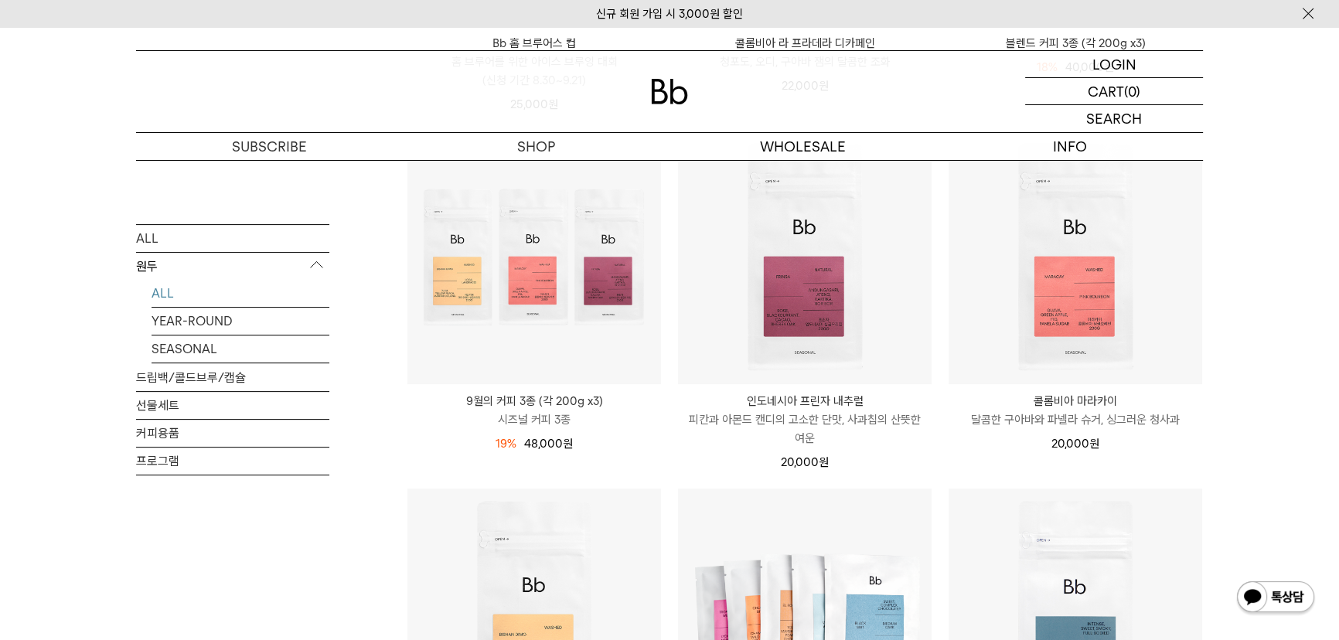
scroll to position [562, 0]
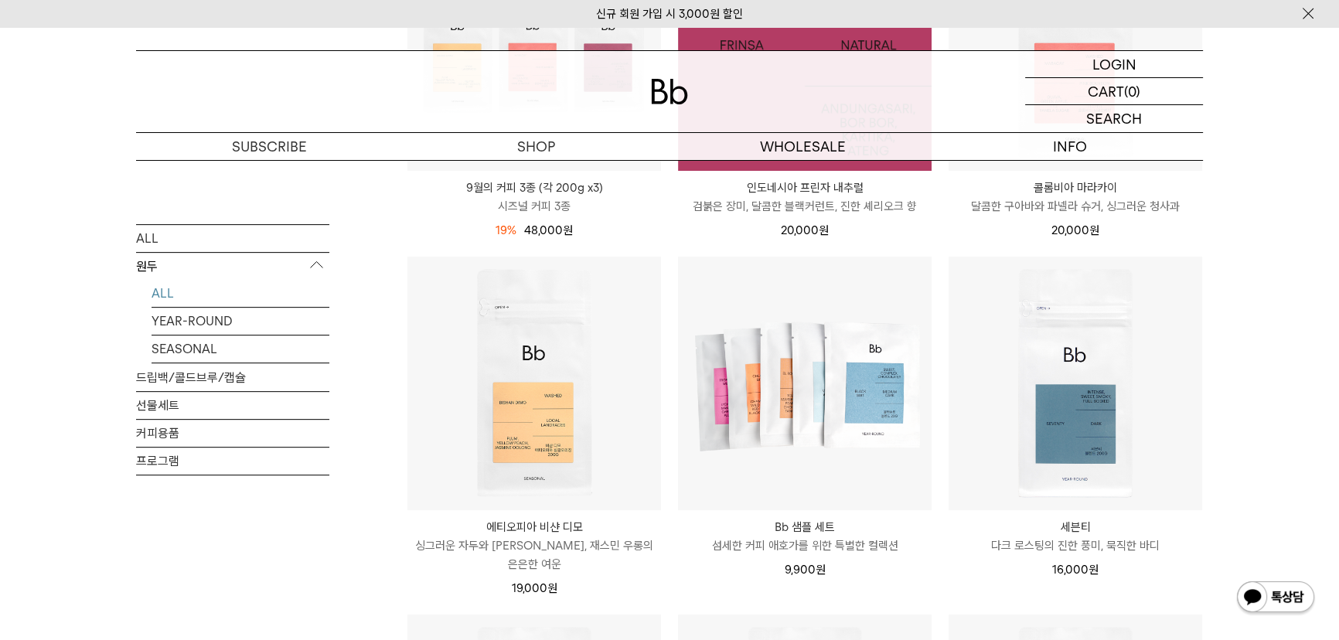
scroll to position [773, 0]
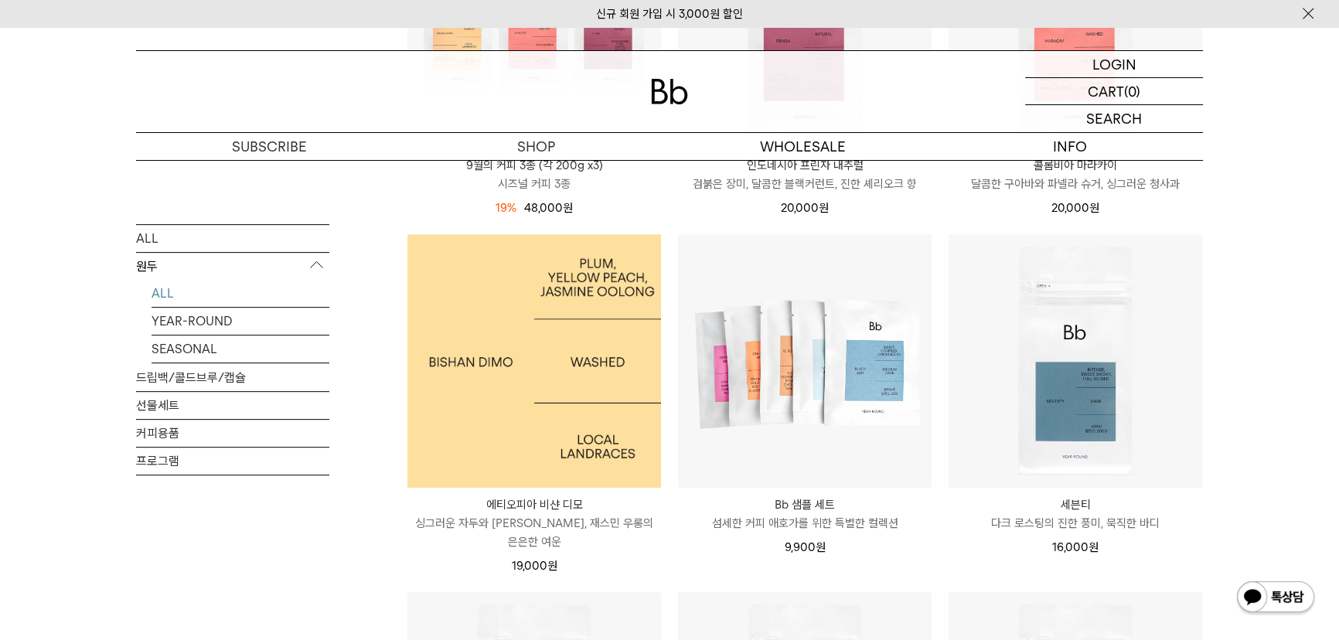
click at [475, 365] on img at bounding box center [534, 361] width 254 height 254
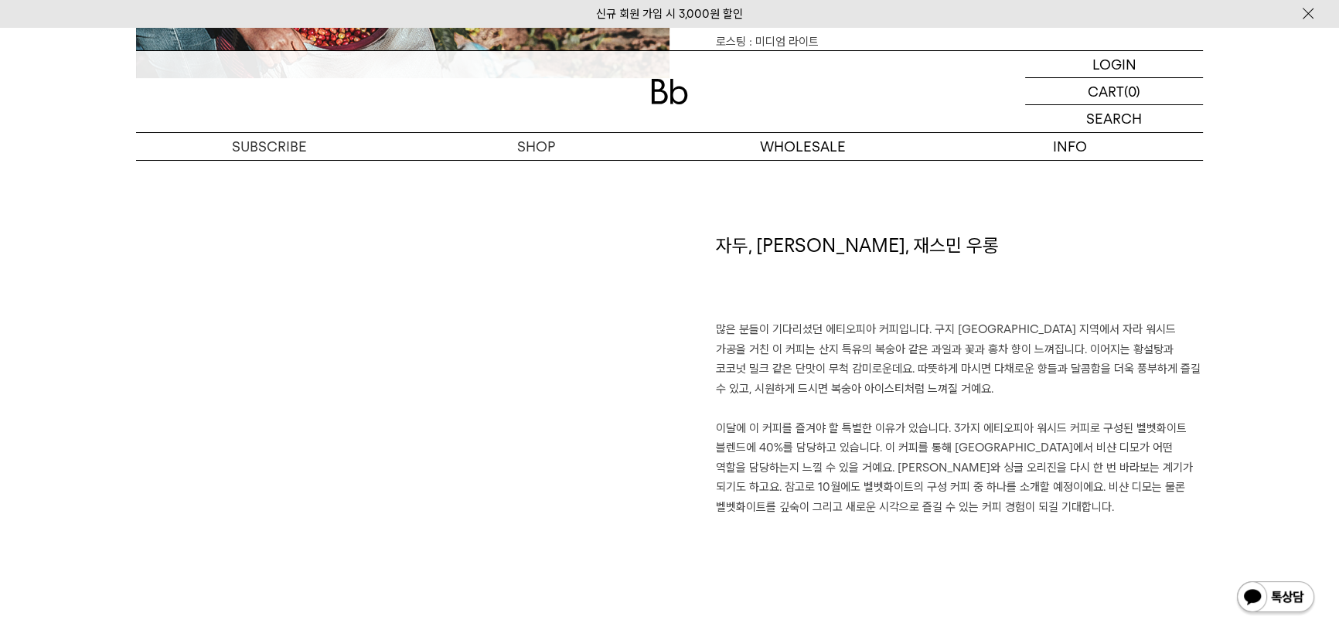
scroll to position [1054, 0]
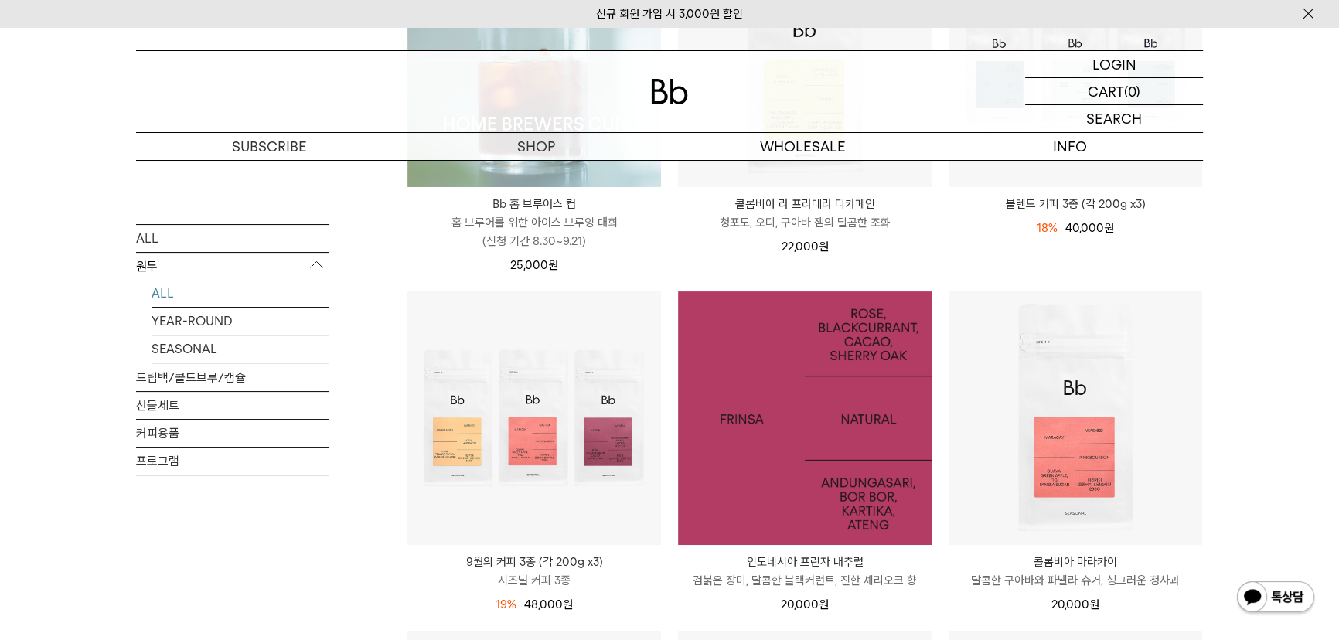
scroll to position [351, 0]
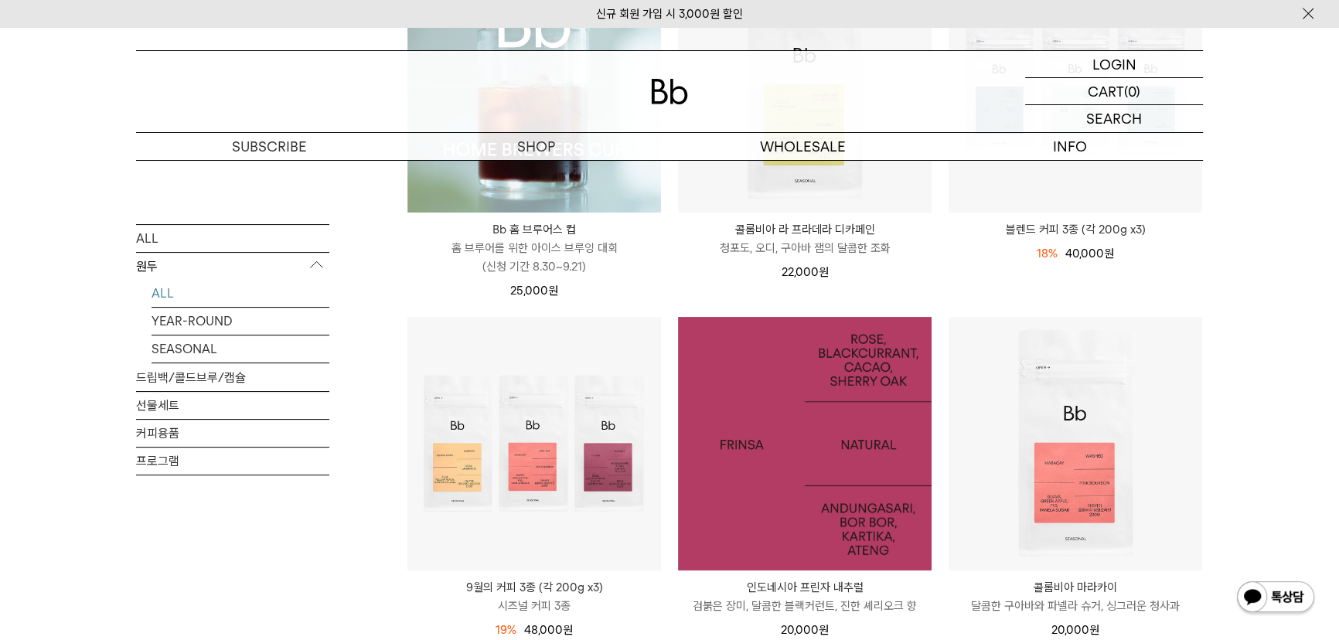
click at [742, 449] on img at bounding box center [805, 444] width 254 height 254
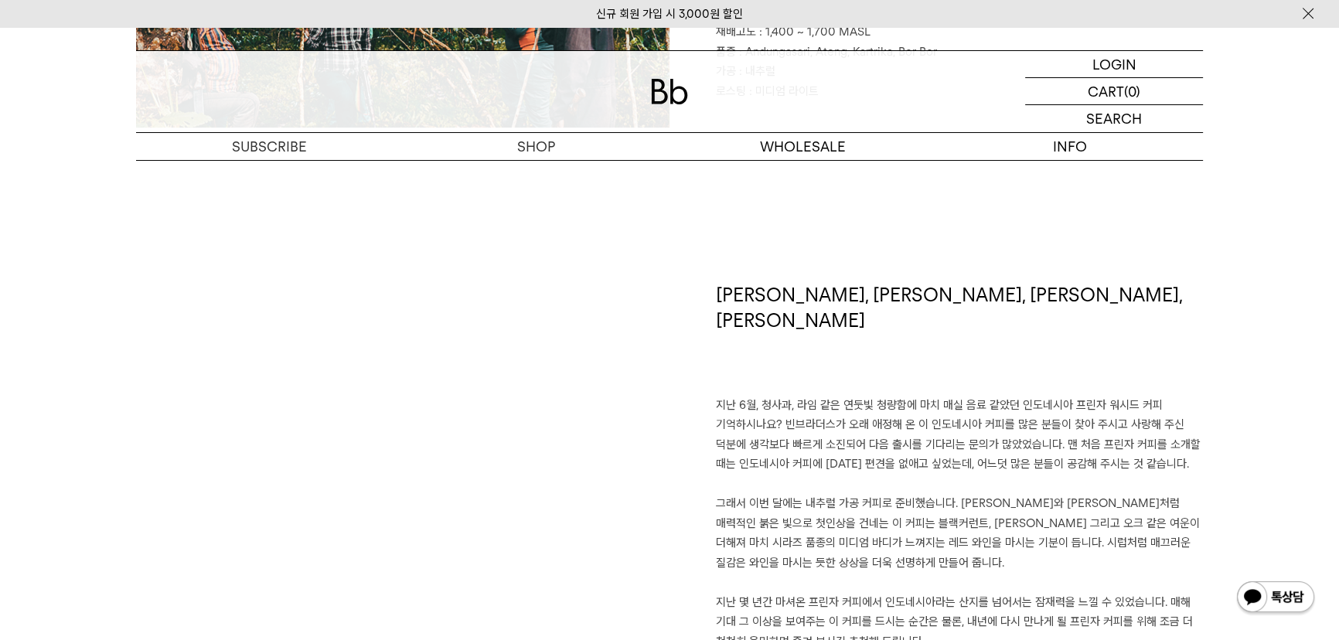
scroll to position [1124, 0]
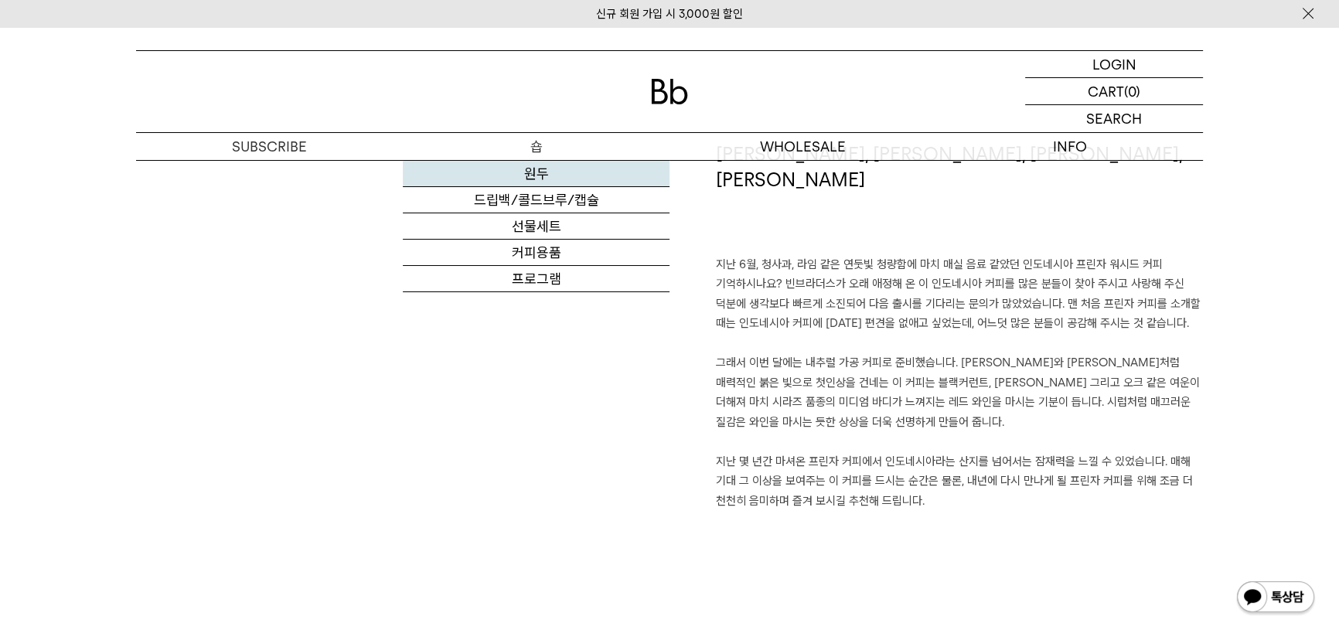
click at [530, 173] on link "원두" at bounding box center [536, 174] width 267 height 26
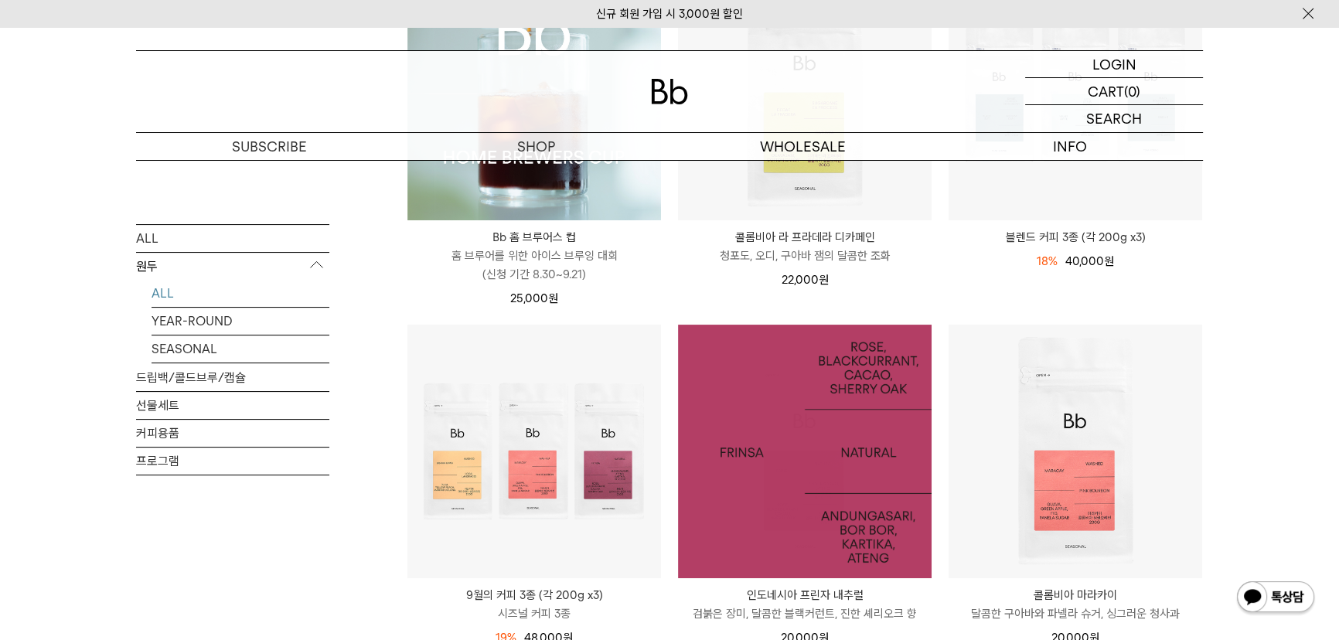
scroll to position [351, 0]
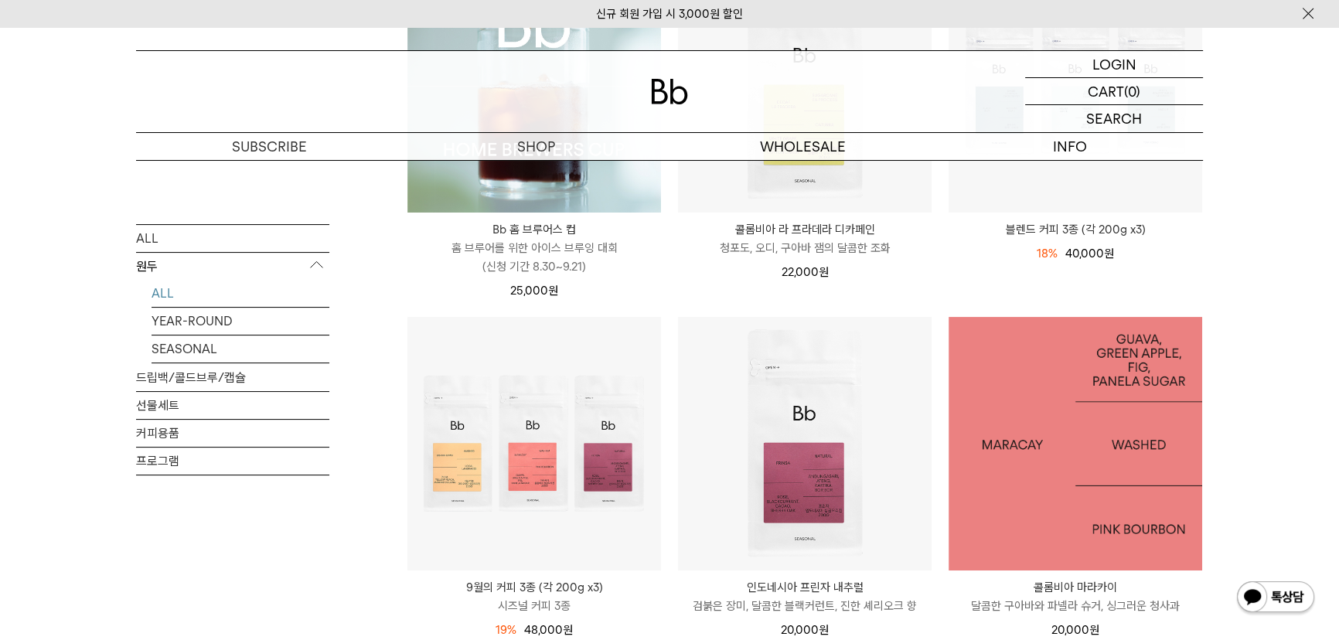
click at [1066, 461] on img at bounding box center [1076, 444] width 254 height 254
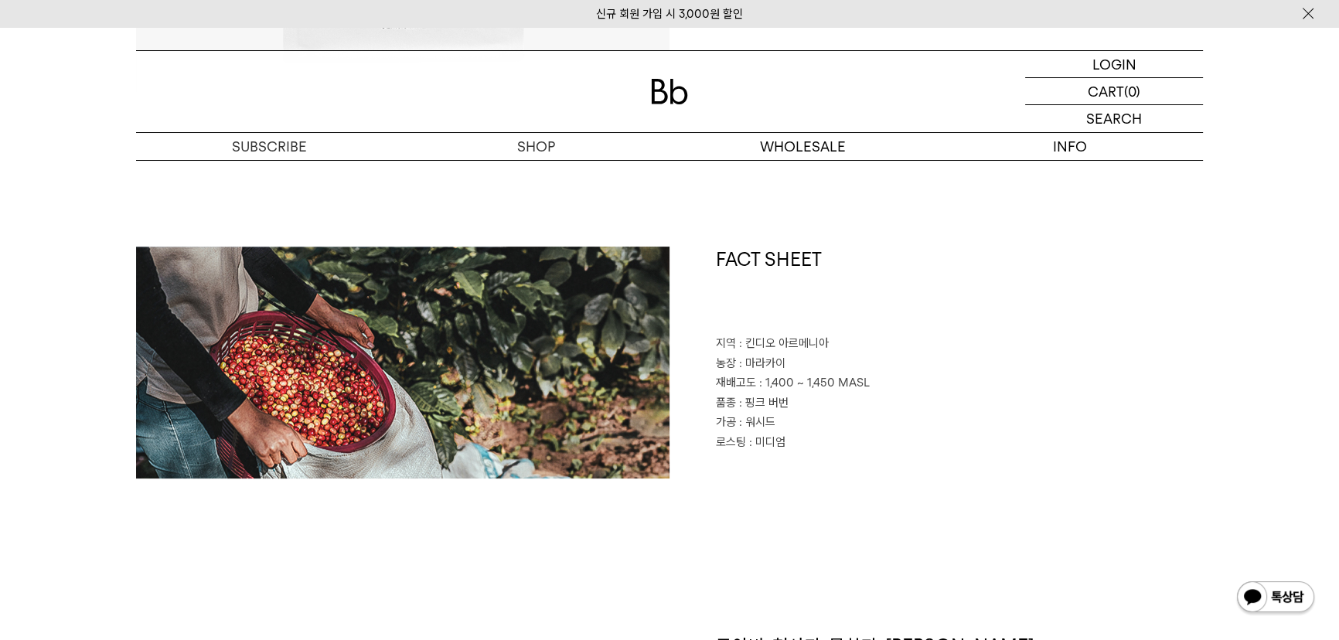
scroll to position [773, 0]
